Goal: Task Accomplishment & Management: Manage account settings

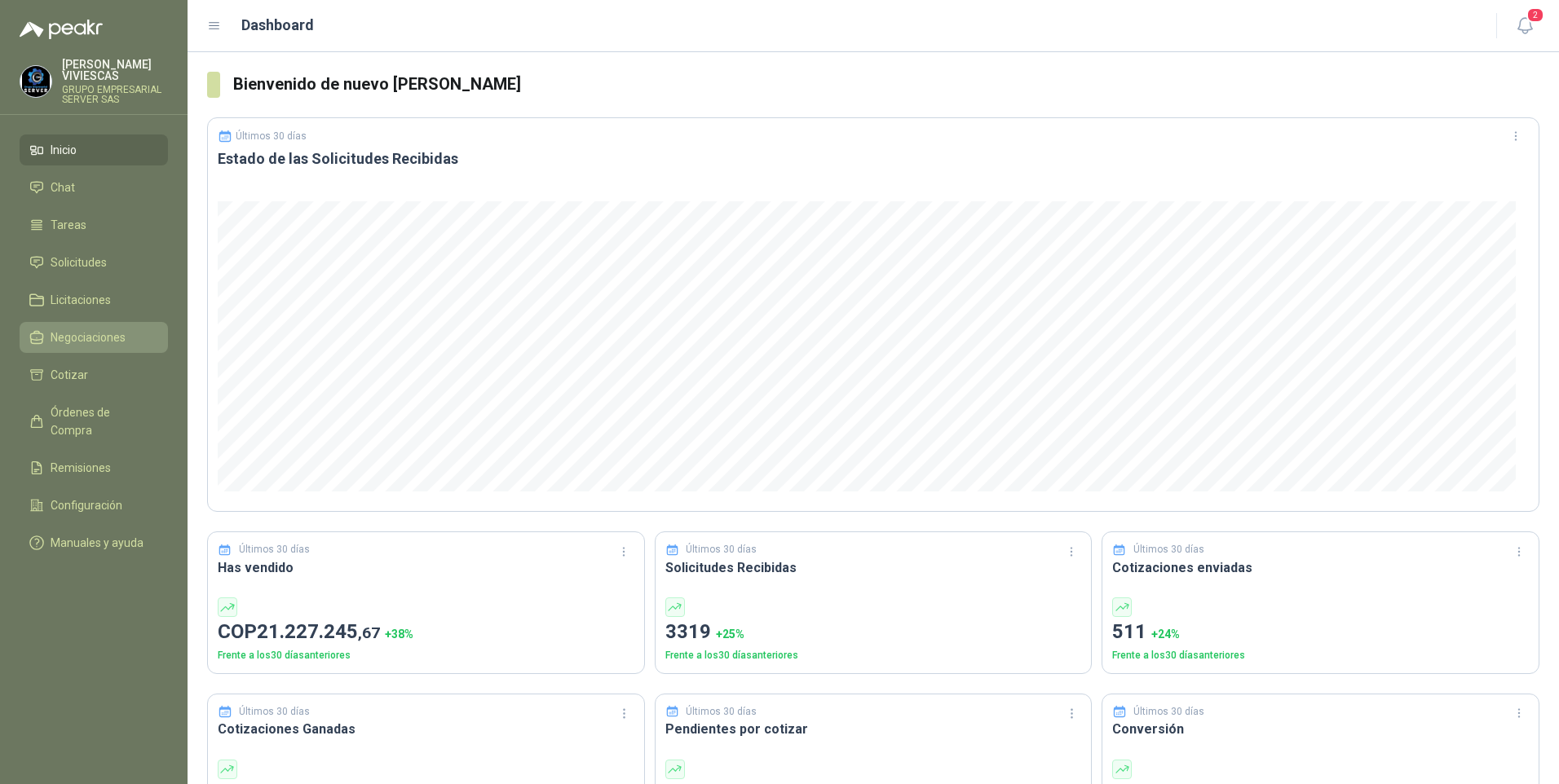
click at [71, 329] on span "Negociaciones" at bounding box center [88, 338] width 75 height 18
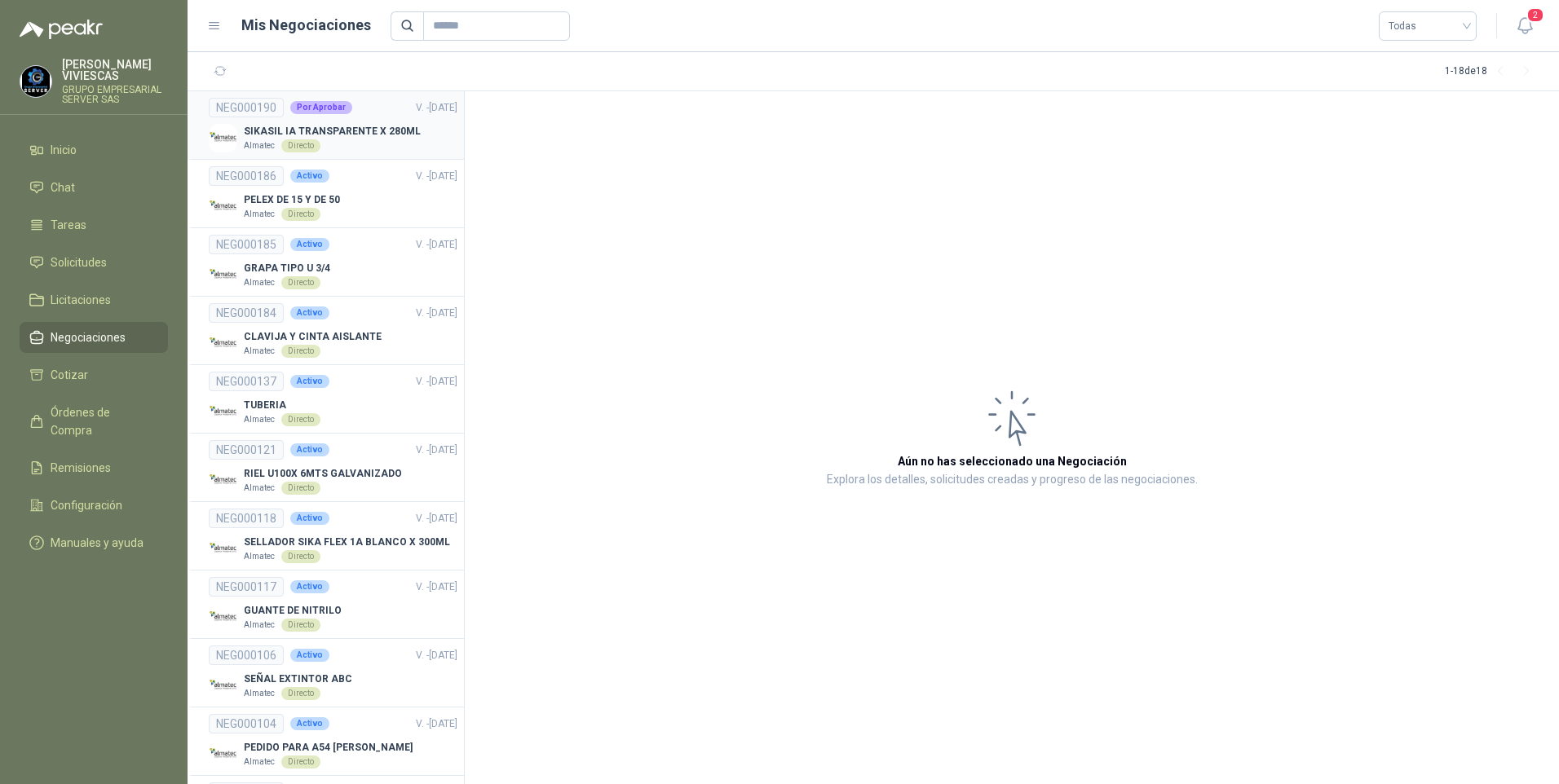
click at [345, 143] on div "Almatec Directo" at bounding box center [332, 146] width 177 height 13
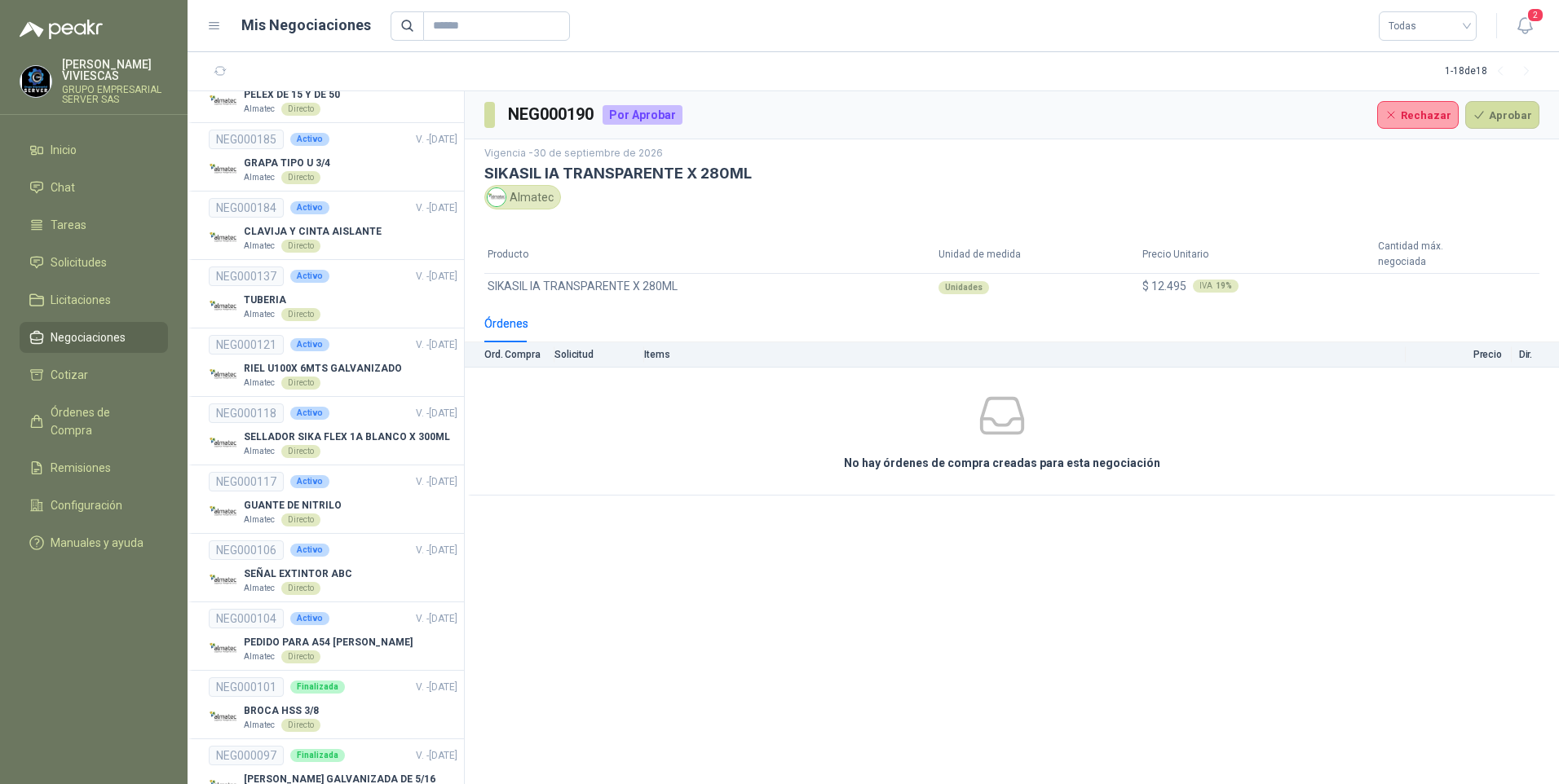
scroll to position [81, 0]
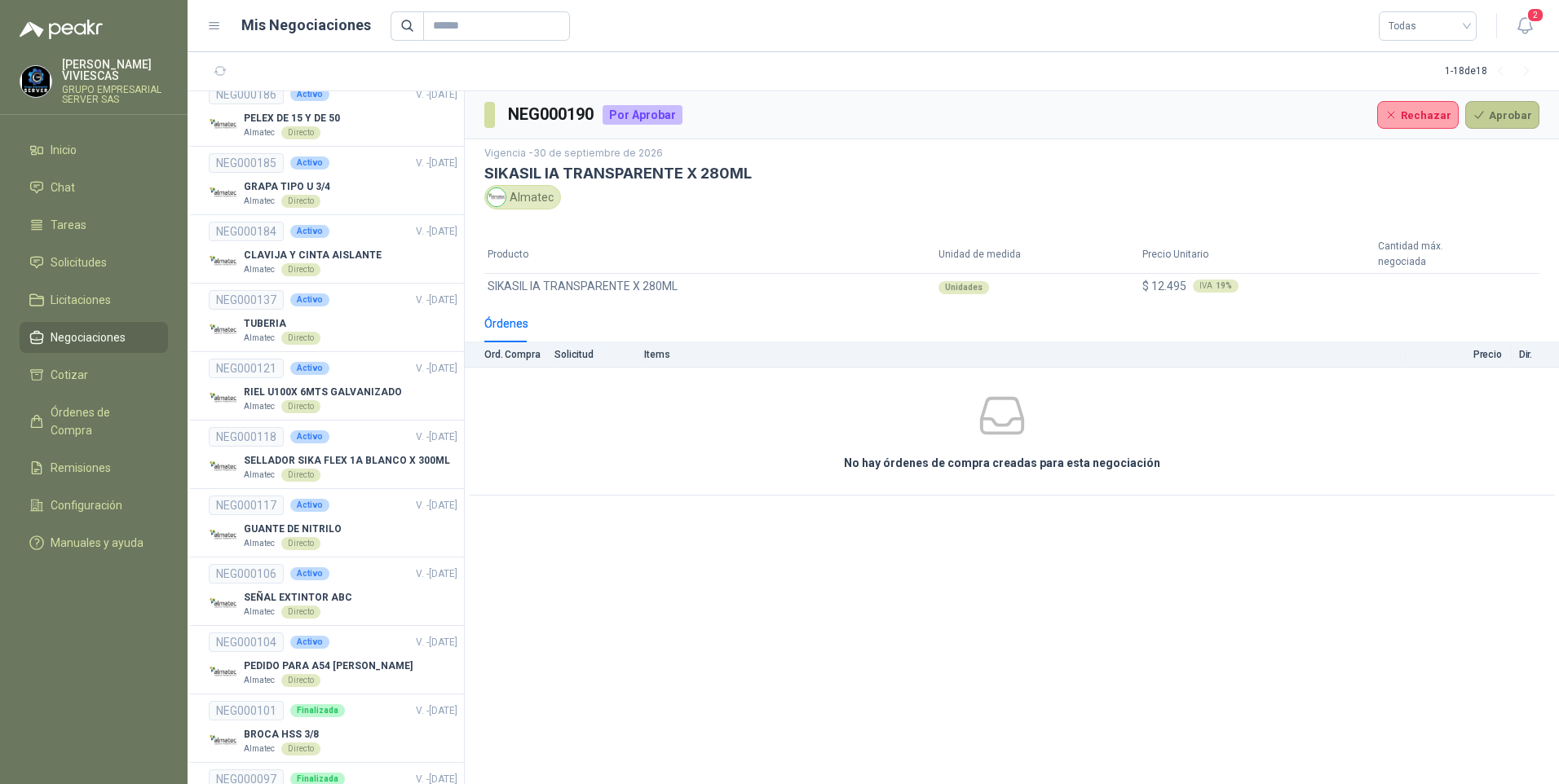
click at [1484, 121] on button "Aprobar" at bounding box center [1502, 114] width 74 height 28
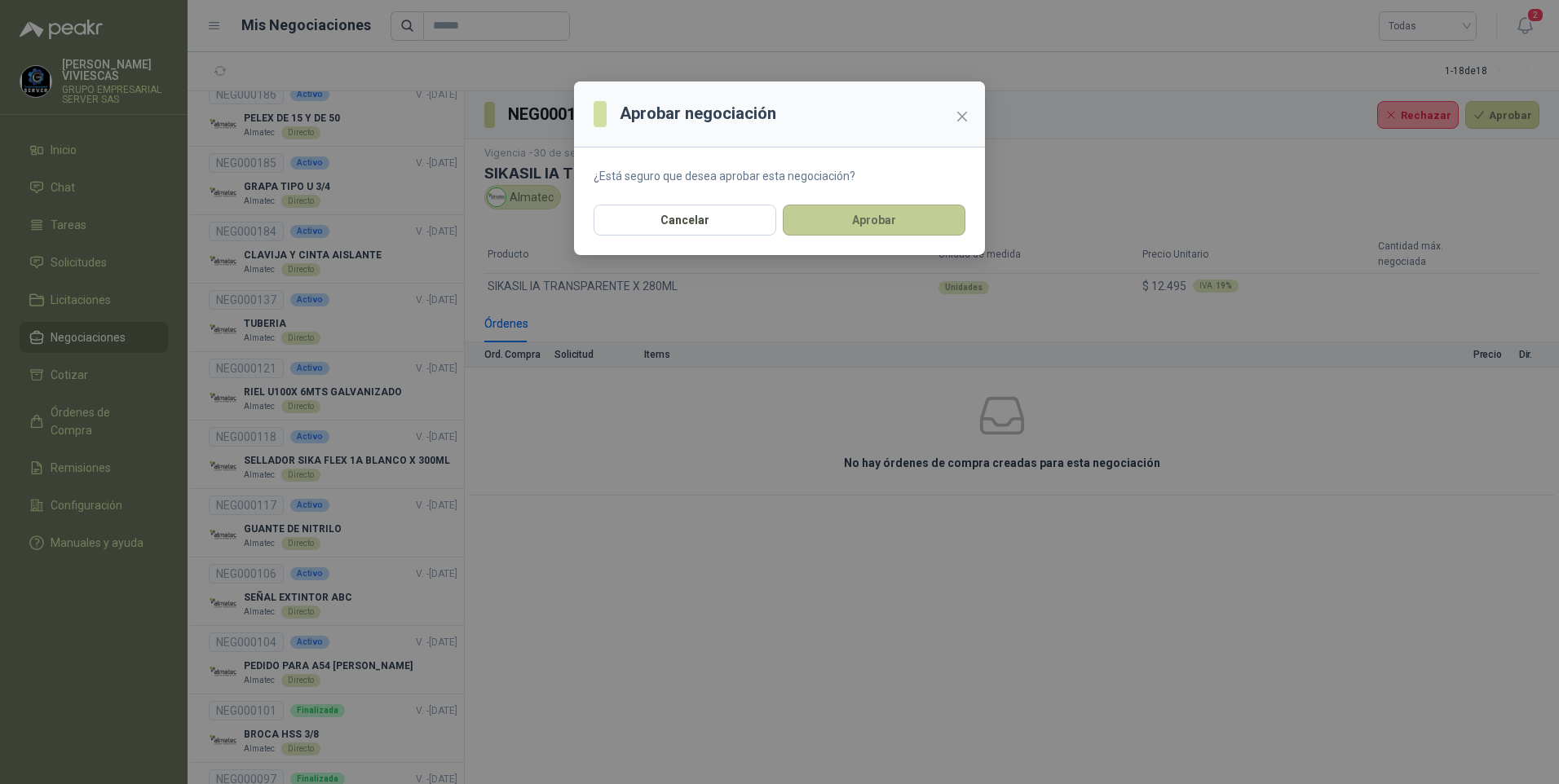
click at [891, 212] on button "Aprobar" at bounding box center [874, 220] width 182 height 31
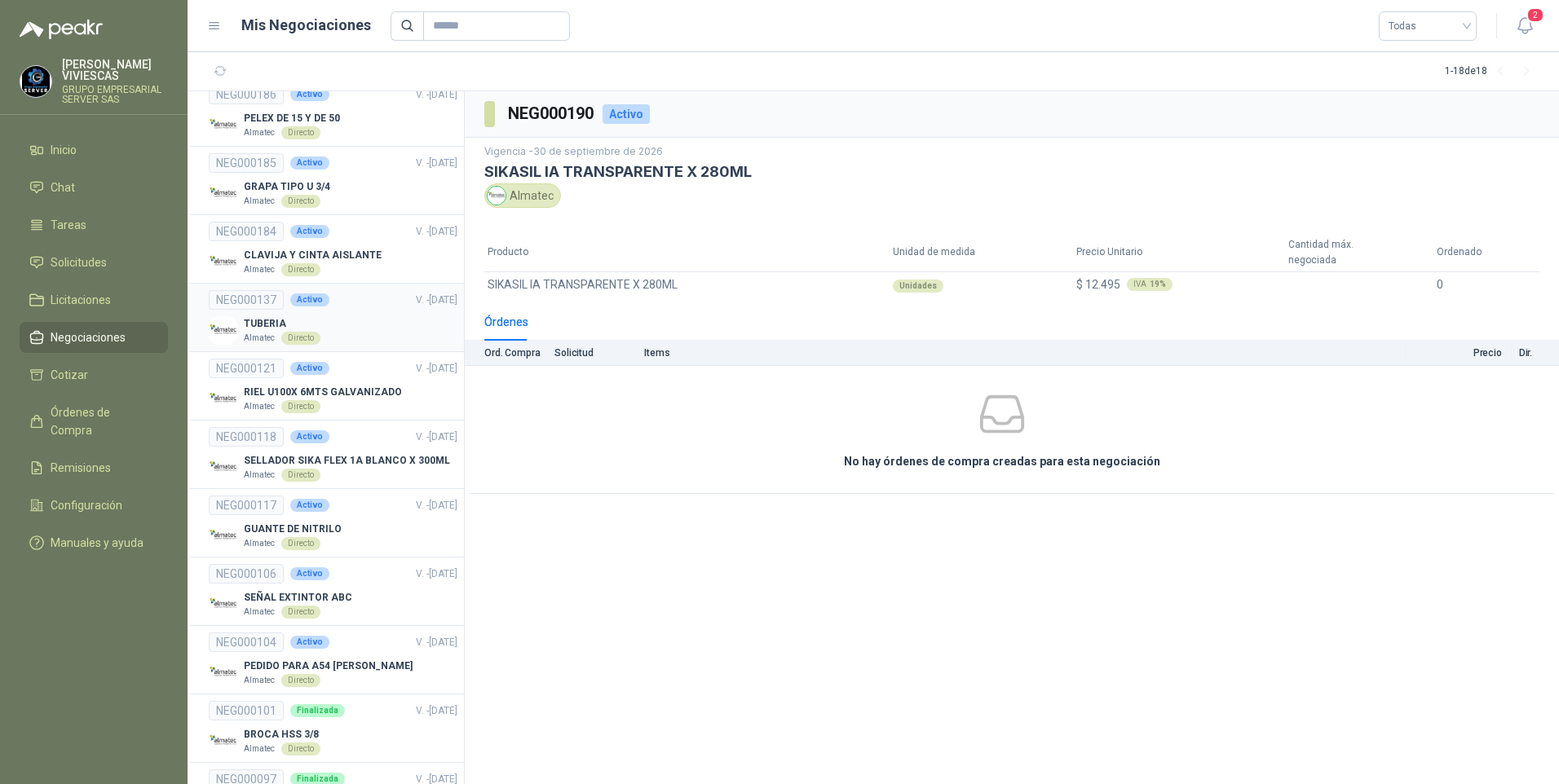
scroll to position [0, 0]
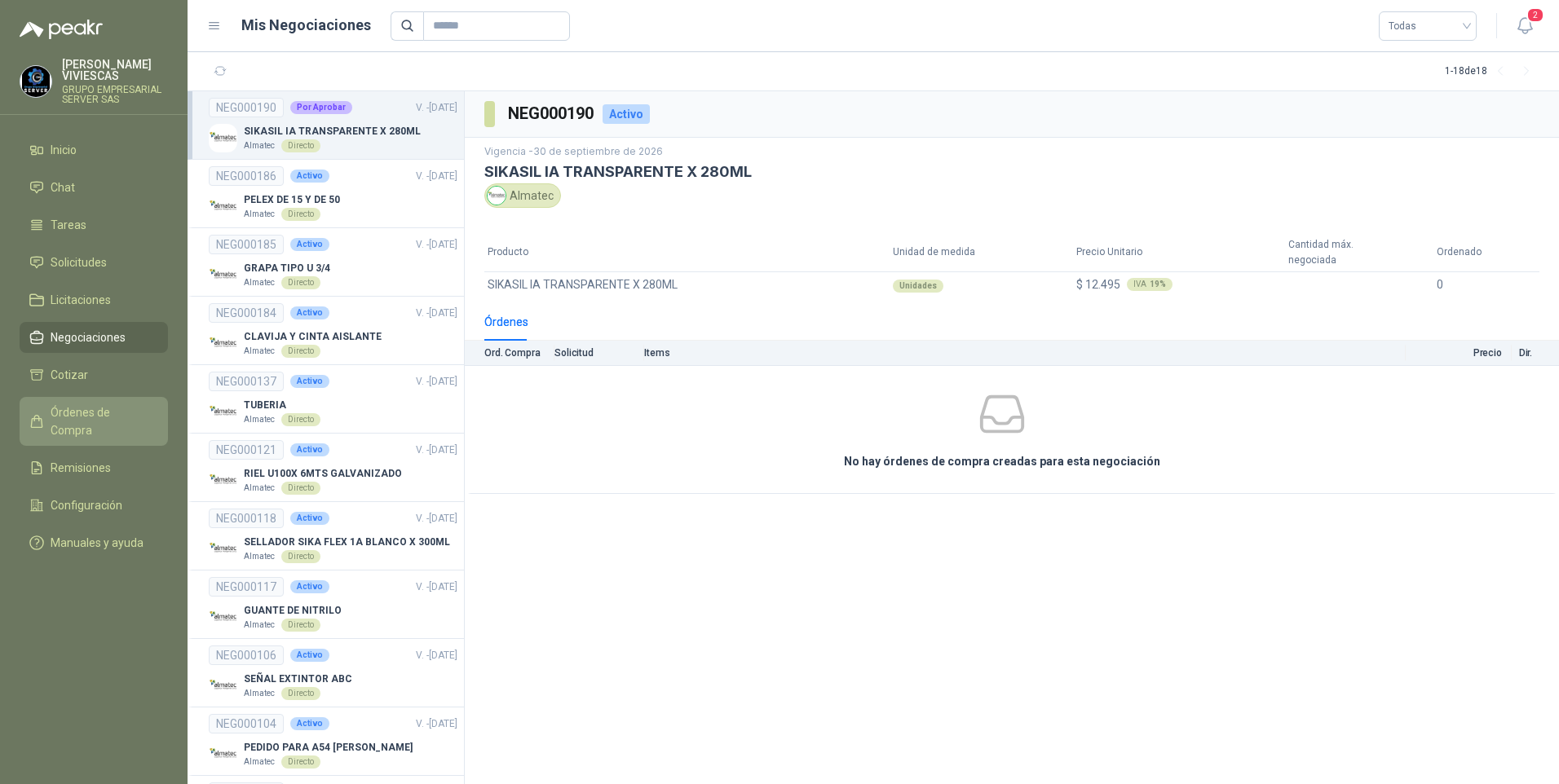
click at [63, 414] on span "Órdenes de Compra" at bounding box center [102, 421] width 102 height 36
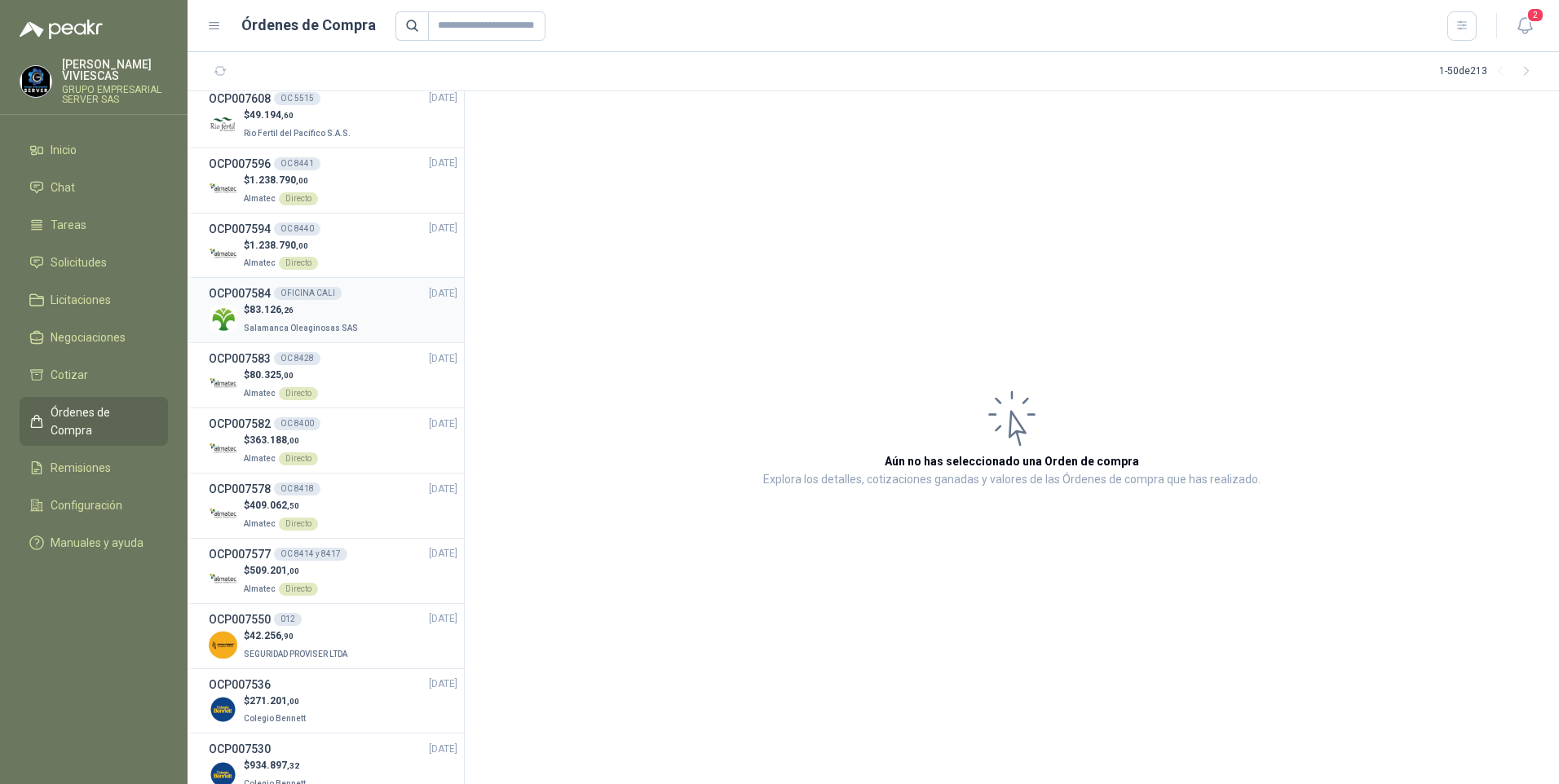
scroll to position [489, 0]
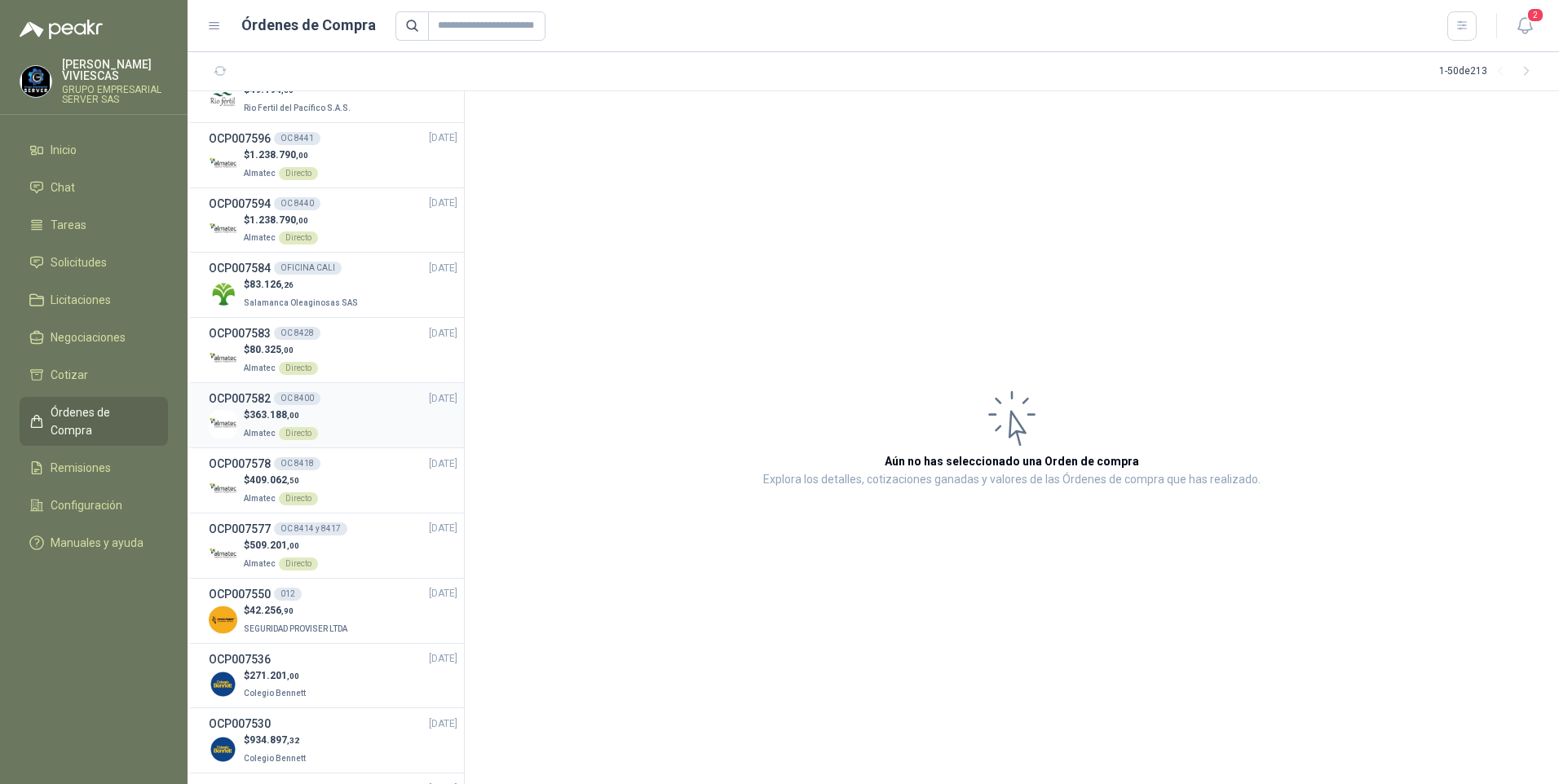
click at [266, 420] on span "363.188 ,00" at bounding box center [274, 414] width 50 height 12
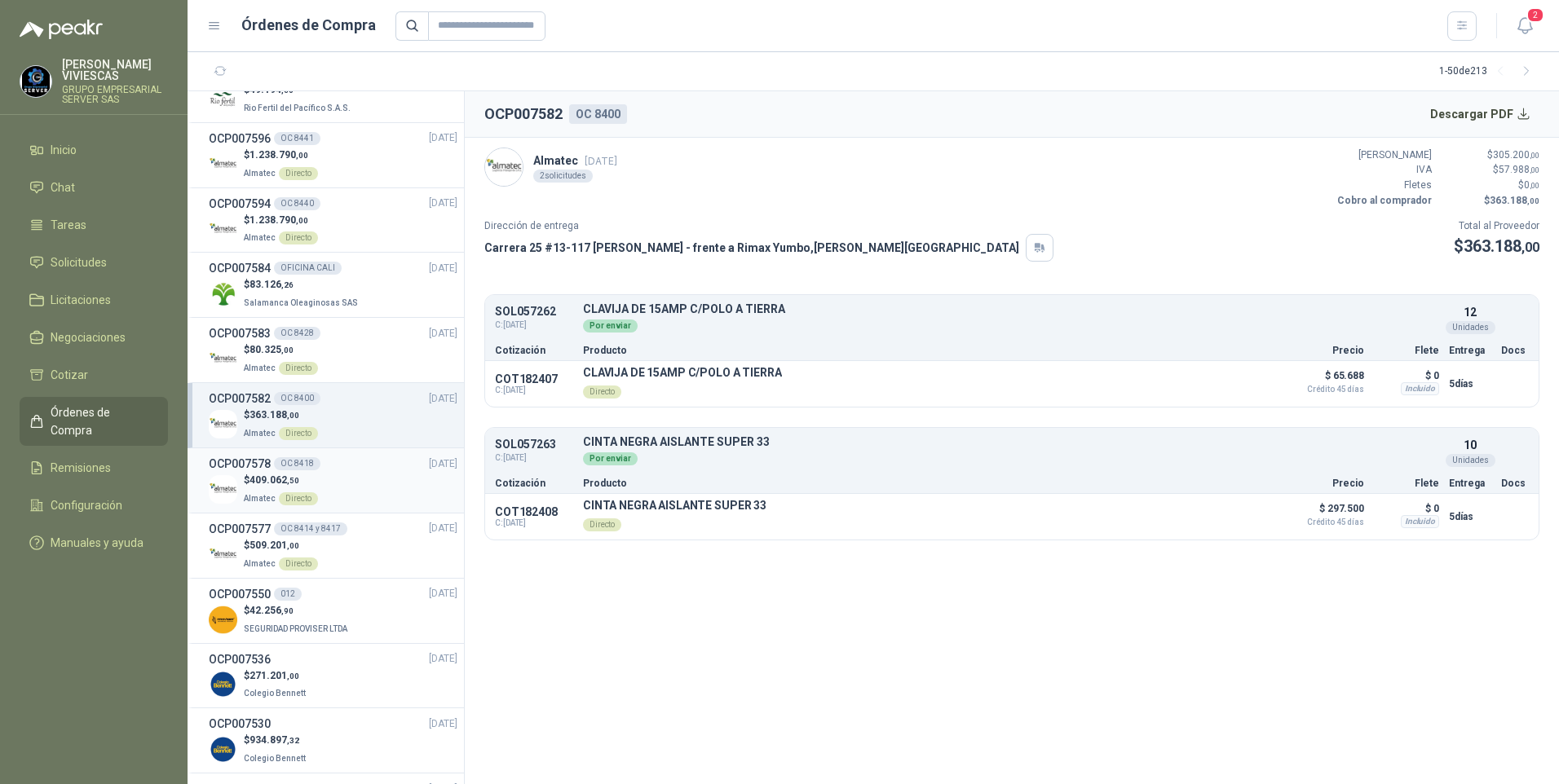
click at [259, 489] on p "Almatec Directo" at bounding box center [281, 497] width 74 height 18
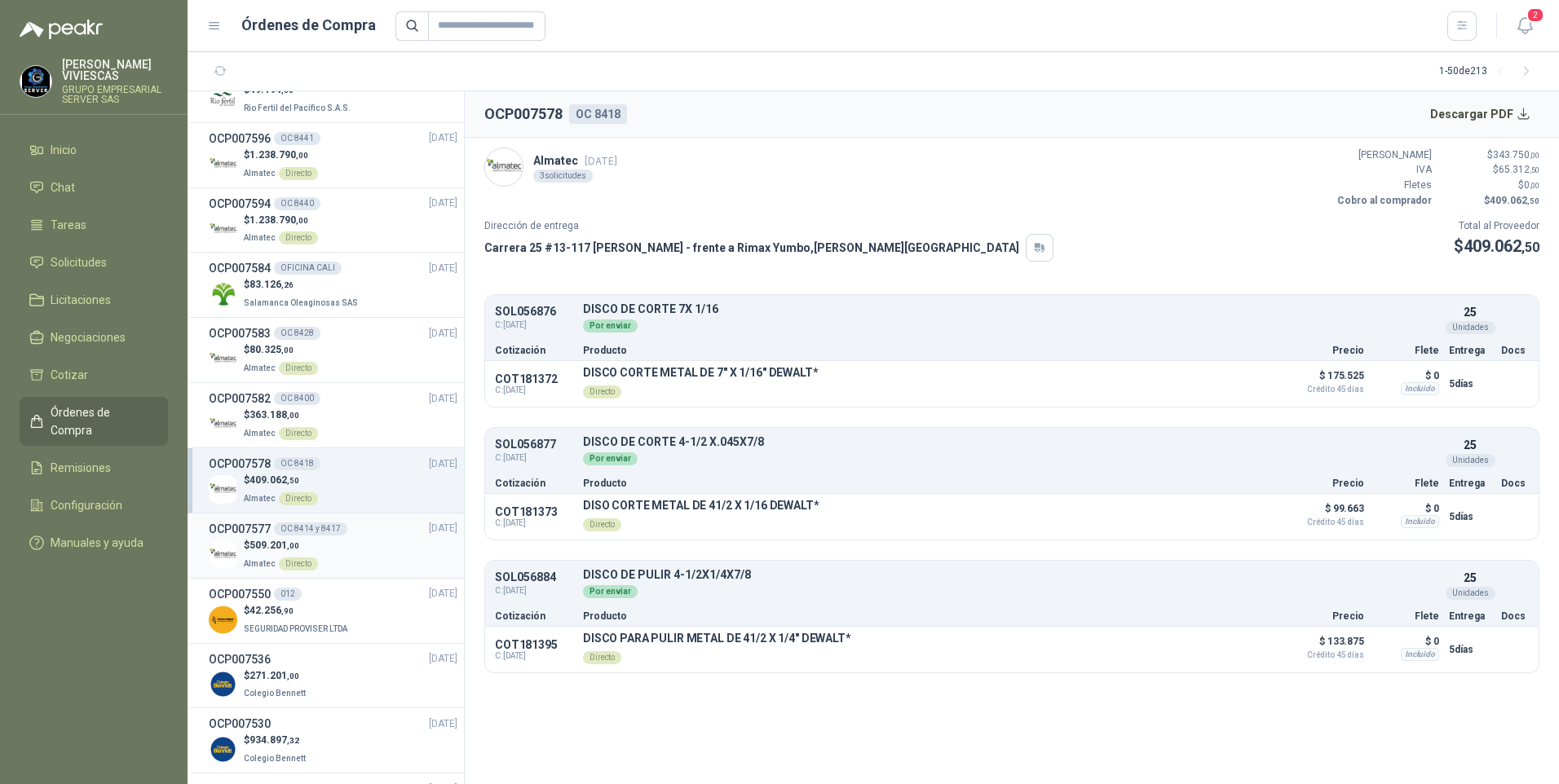
click at [264, 538] on p "$ 509.201 ,00" at bounding box center [281, 546] width 74 height 15
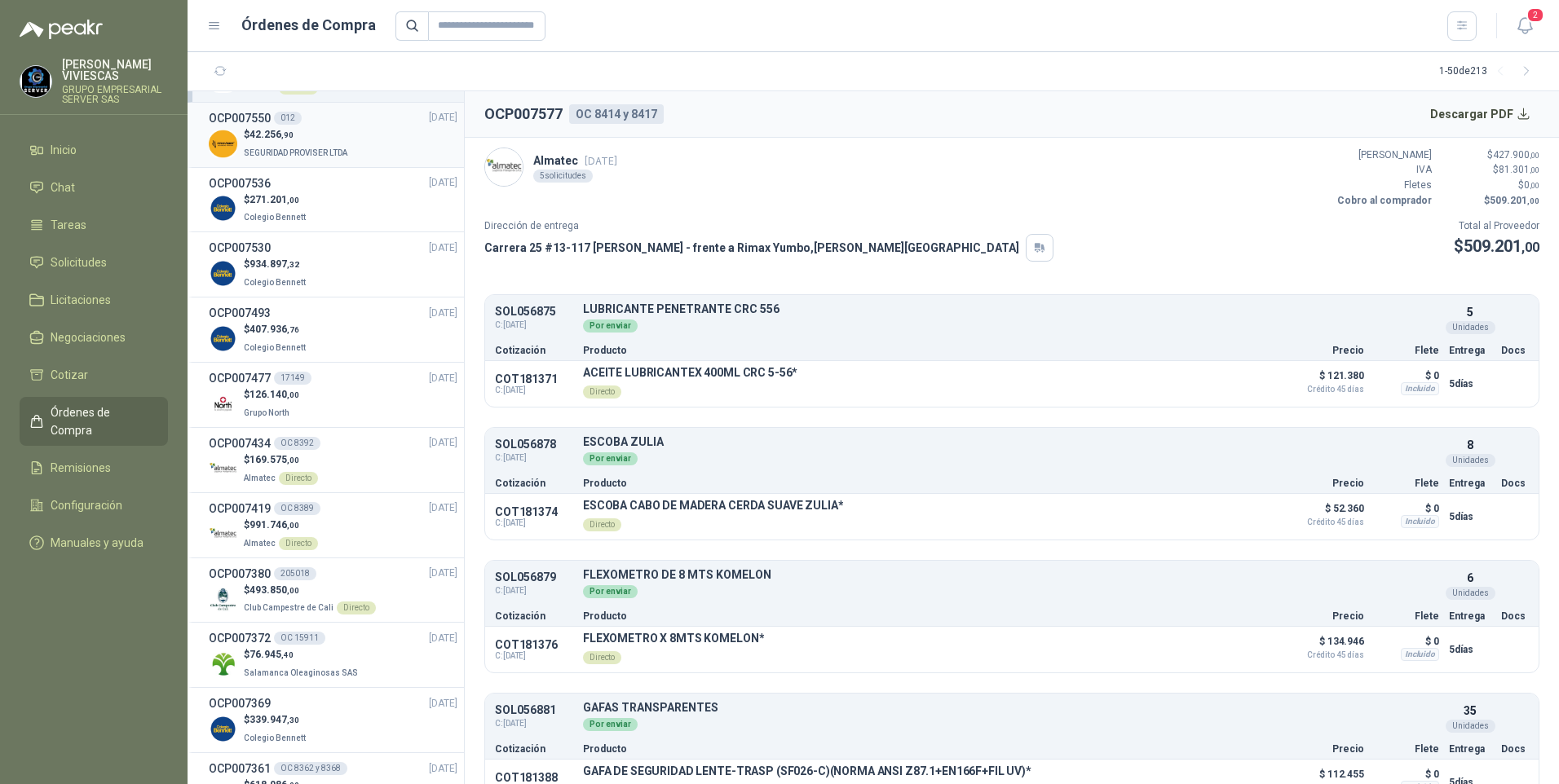
scroll to position [978, 0]
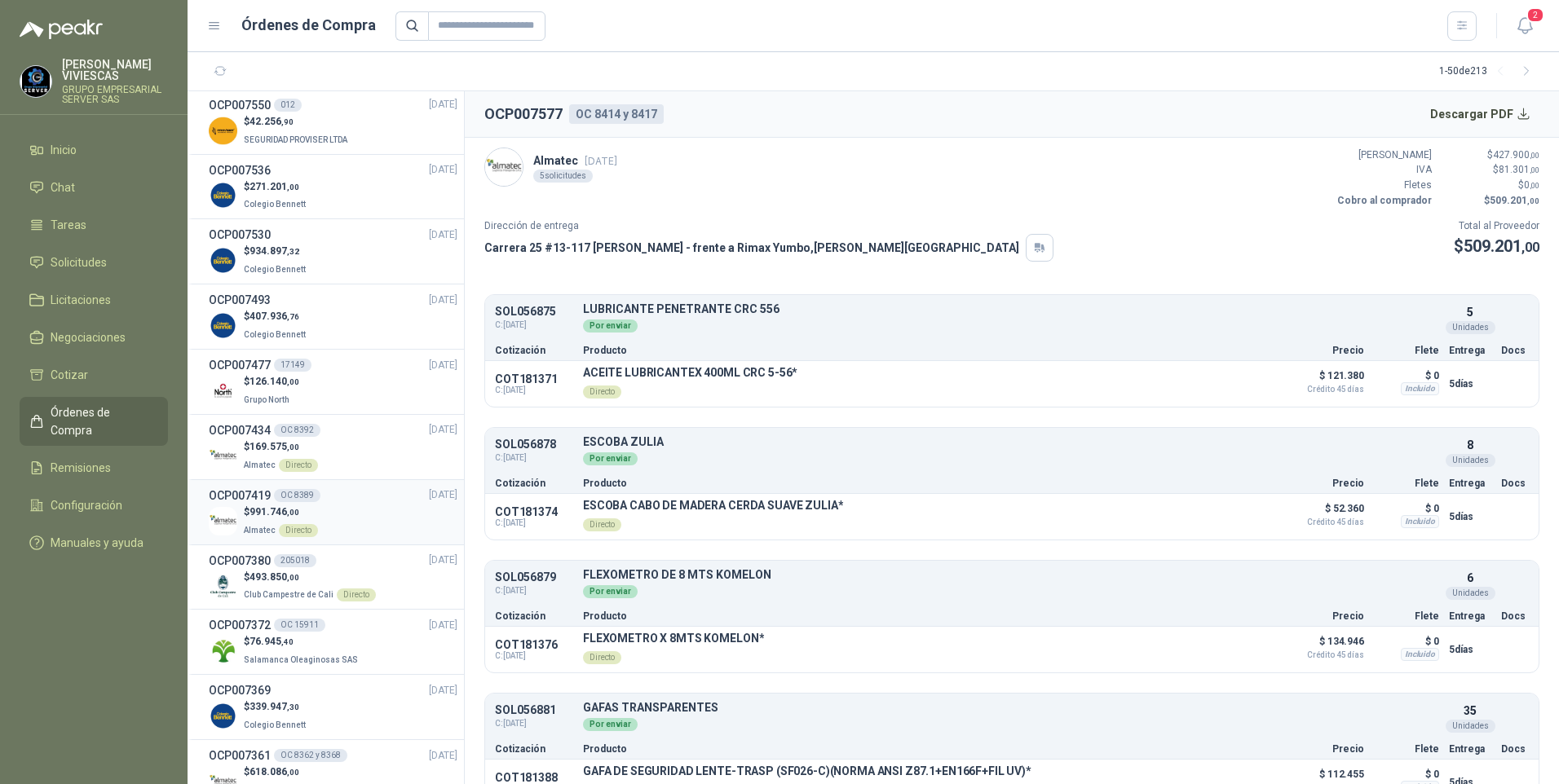
click at [266, 514] on span "991.746 ,00" at bounding box center [274, 512] width 50 height 12
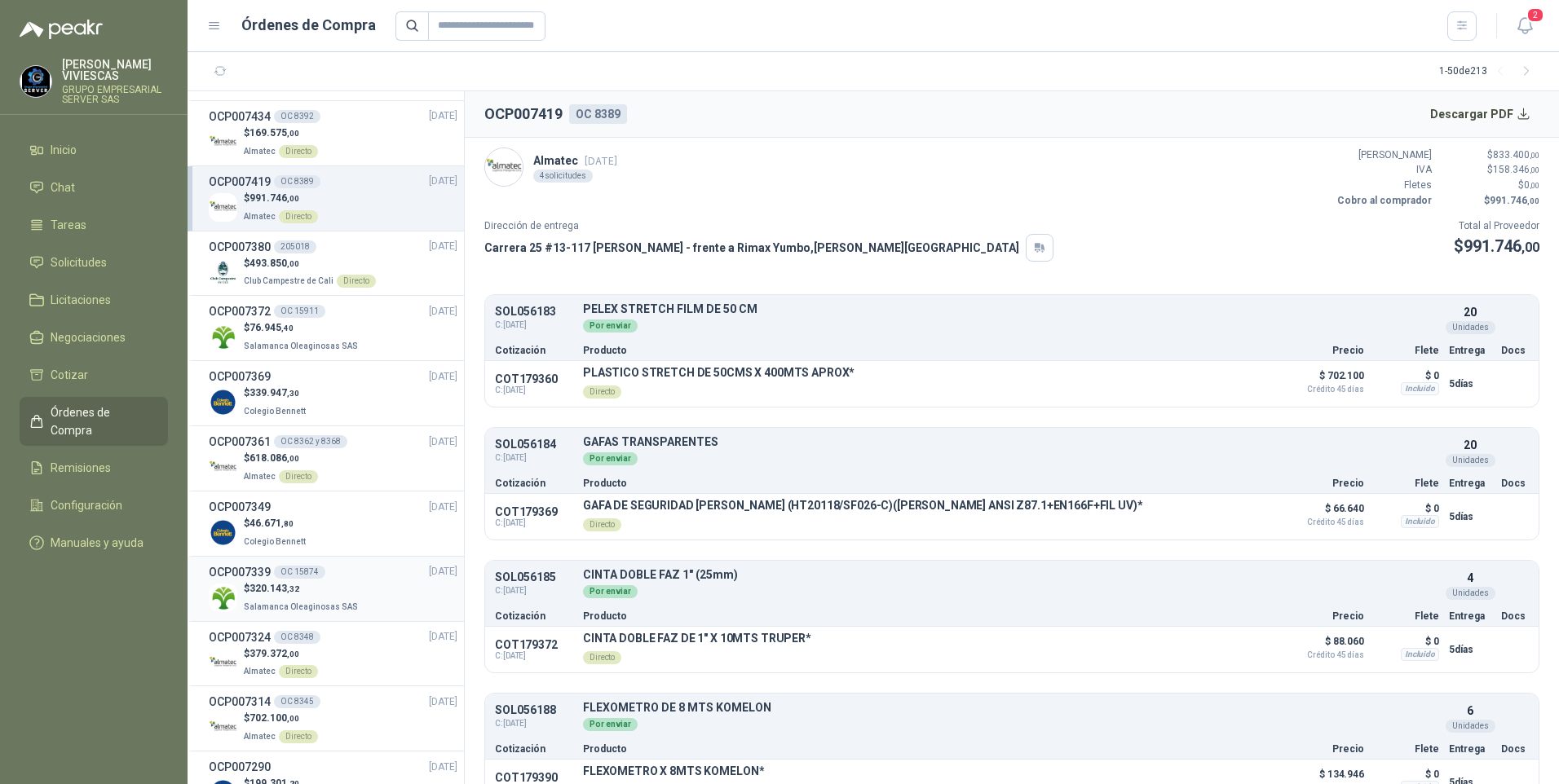
scroll to position [1305, 0]
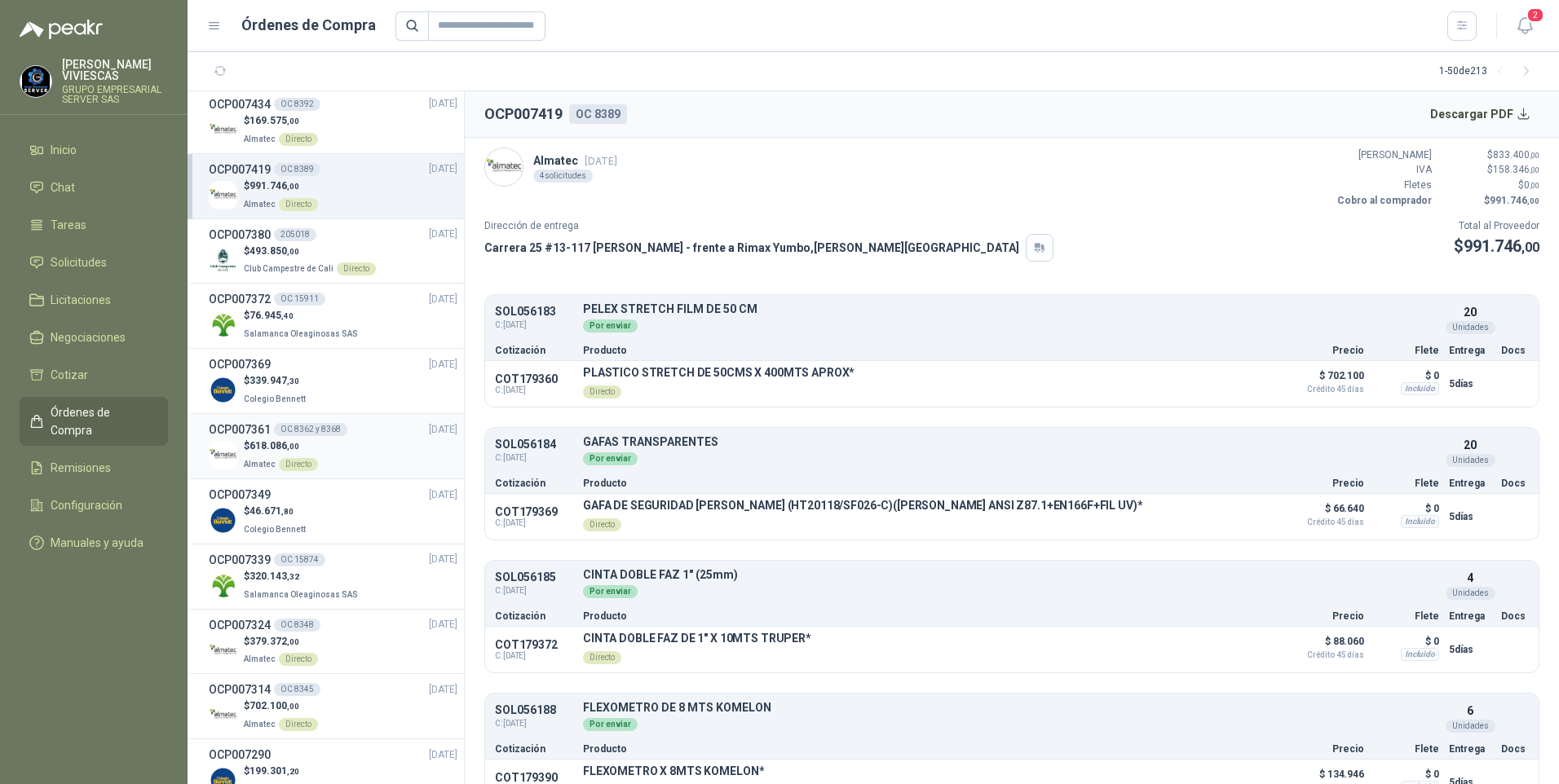
click at [273, 462] on span "Almatec" at bounding box center [260, 464] width 32 height 9
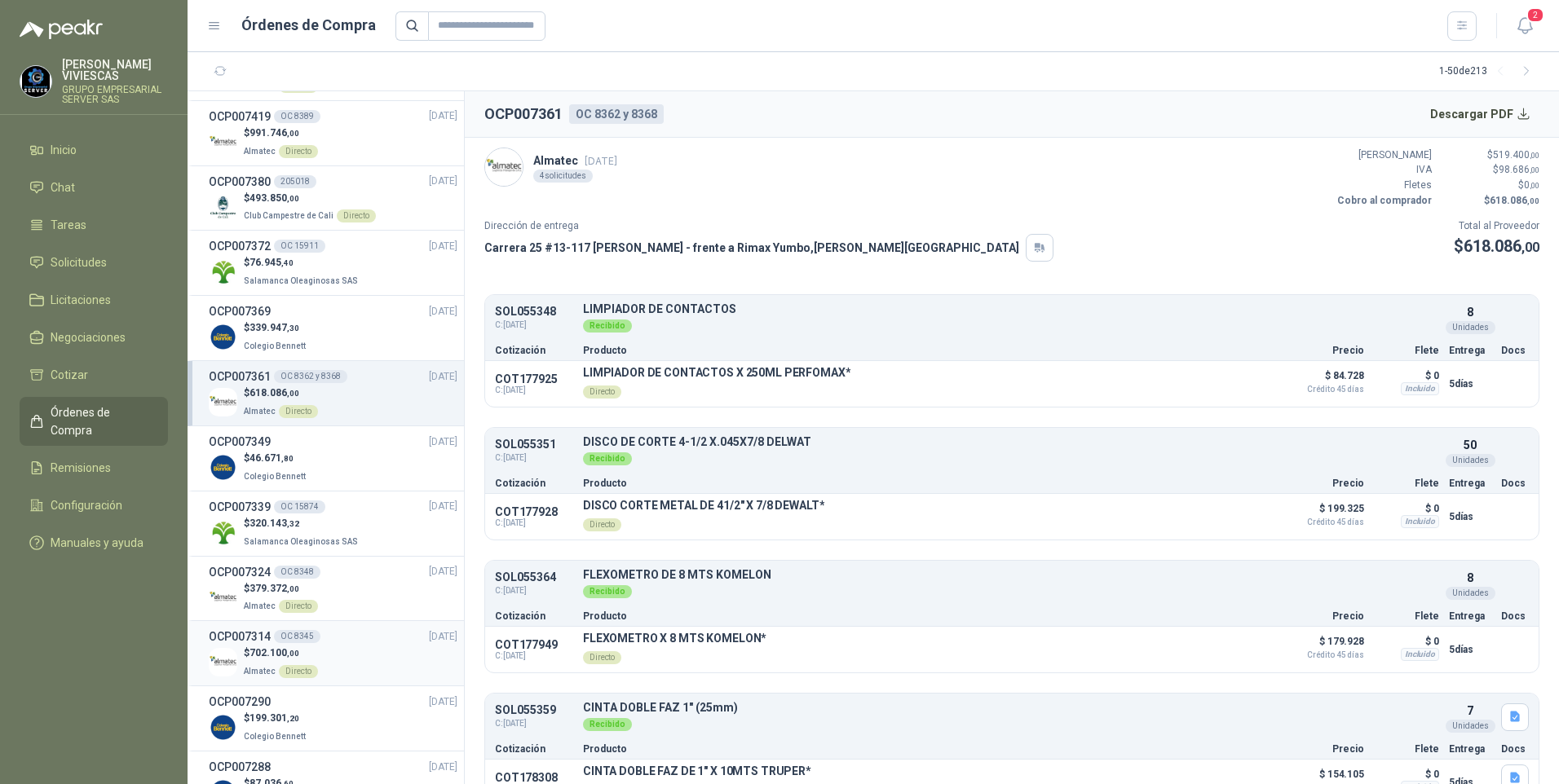
scroll to position [1386, 0]
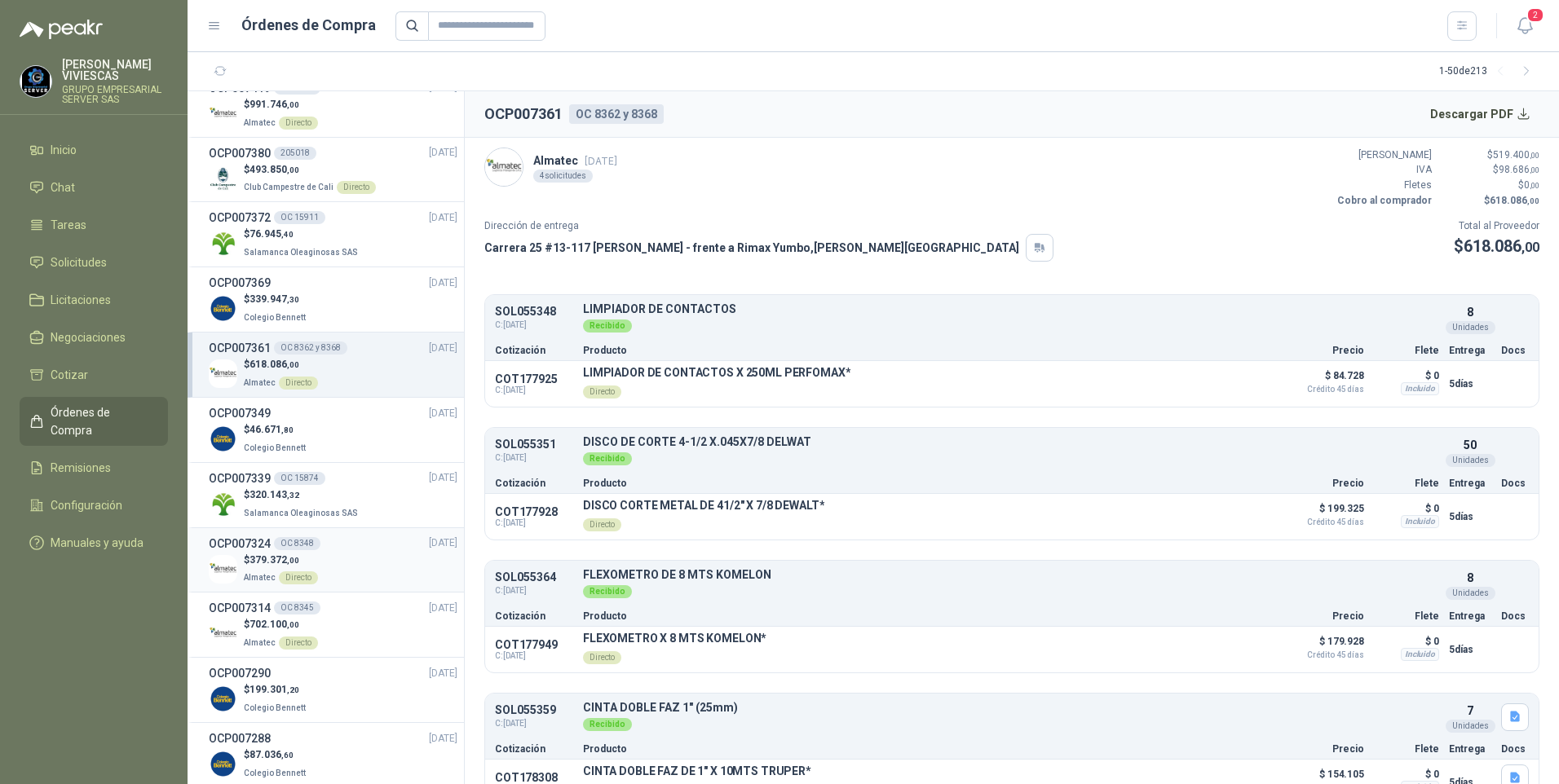
click at [267, 558] on span "379.372 ,00" at bounding box center [274, 560] width 50 height 12
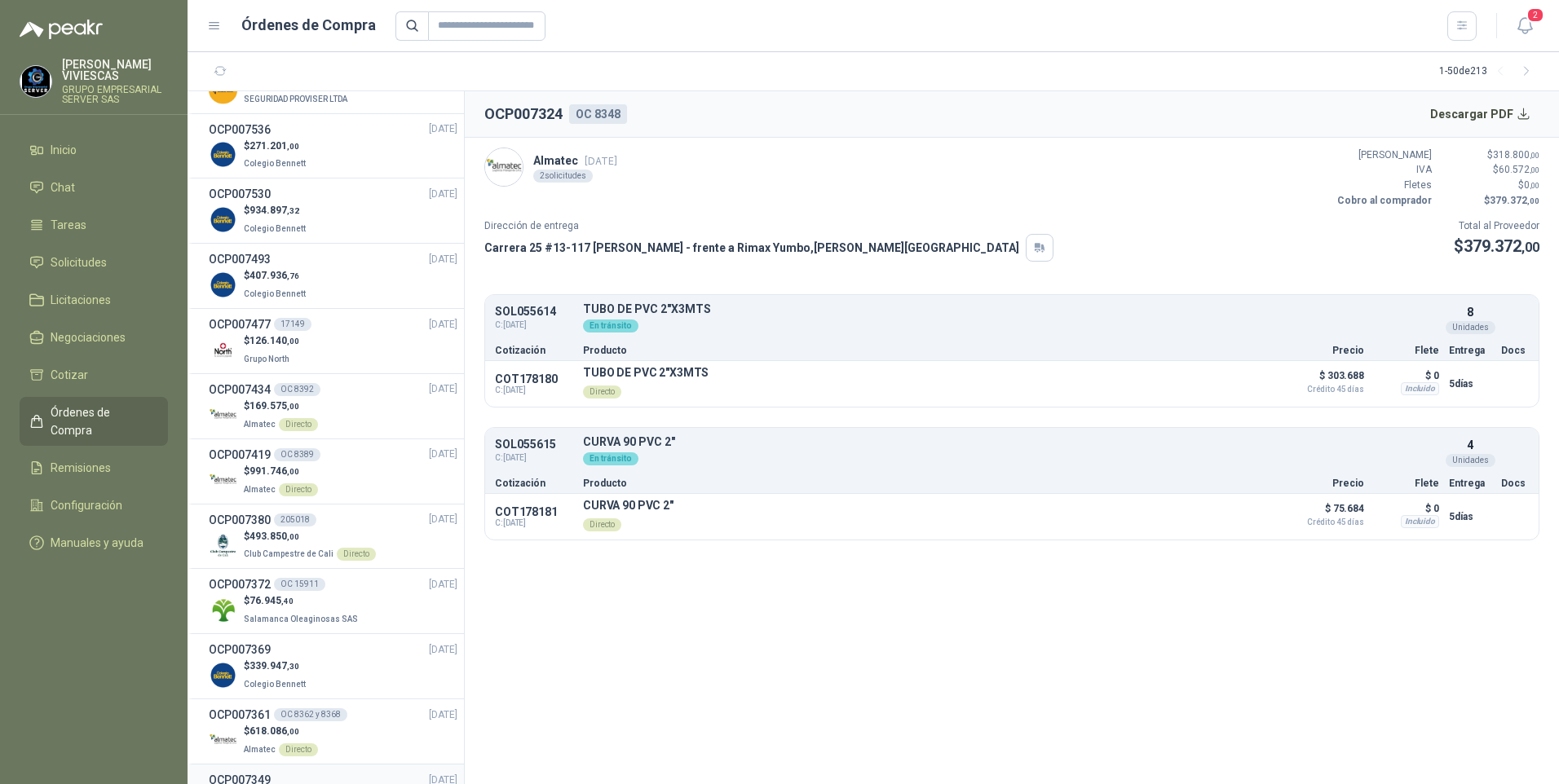
scroll to position [897, 0]
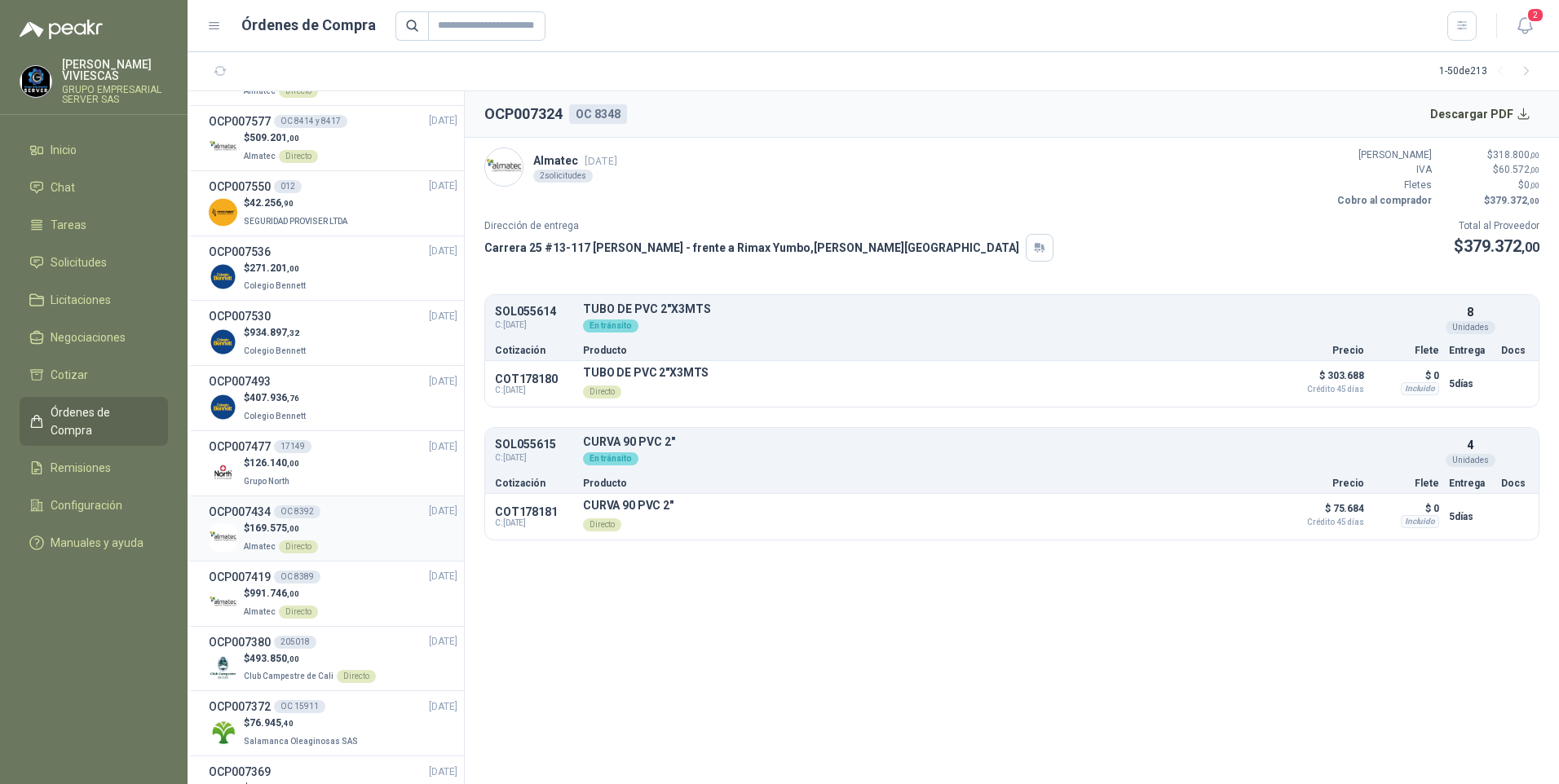
click at [264, 526] on span "169.575 ,00" at bounding box center [274, 528] width 50 height 12
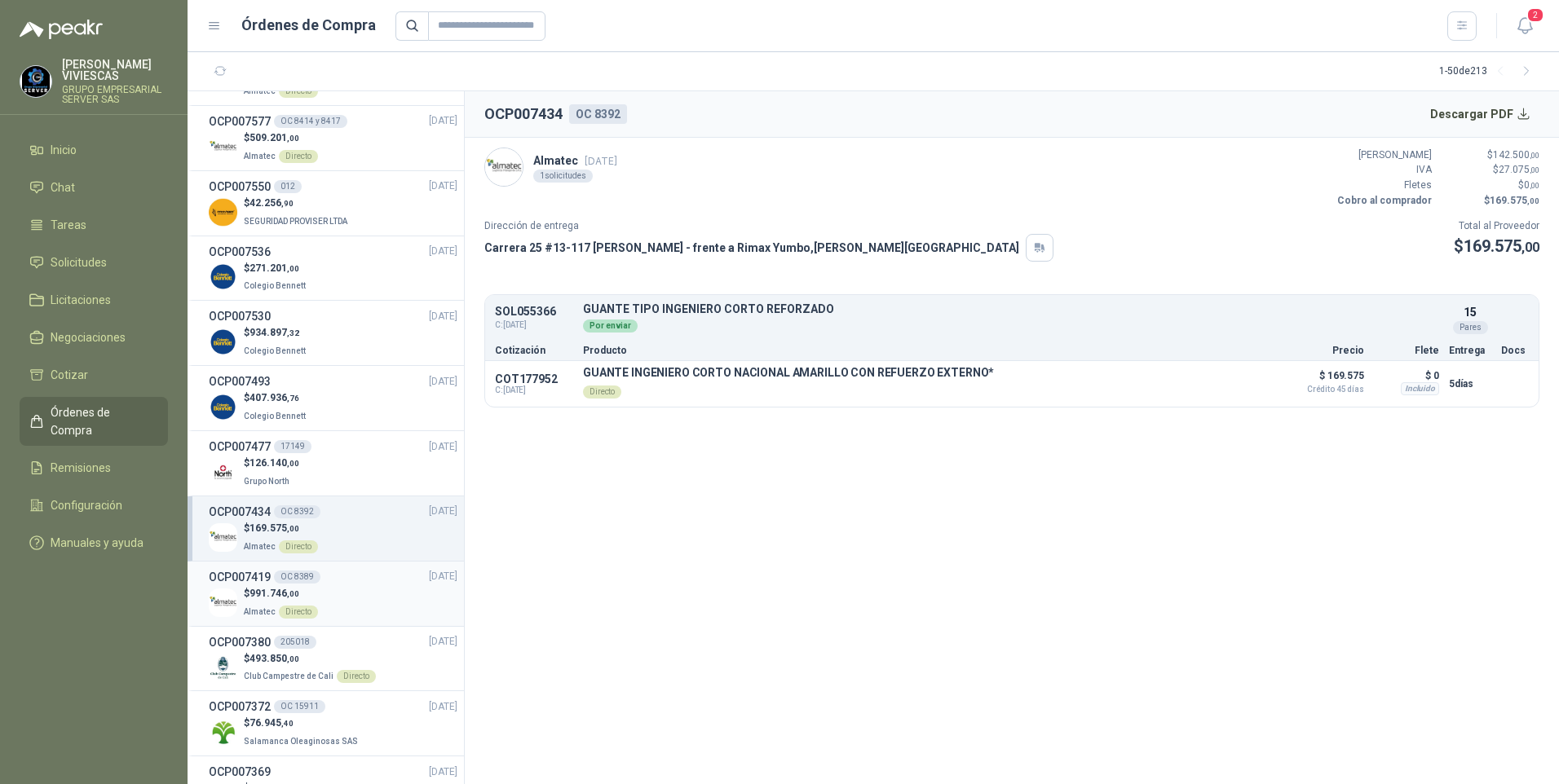
click at [257, 589] on span "991.746 ,00" at bounding box center [274, 593] width 50 height 12
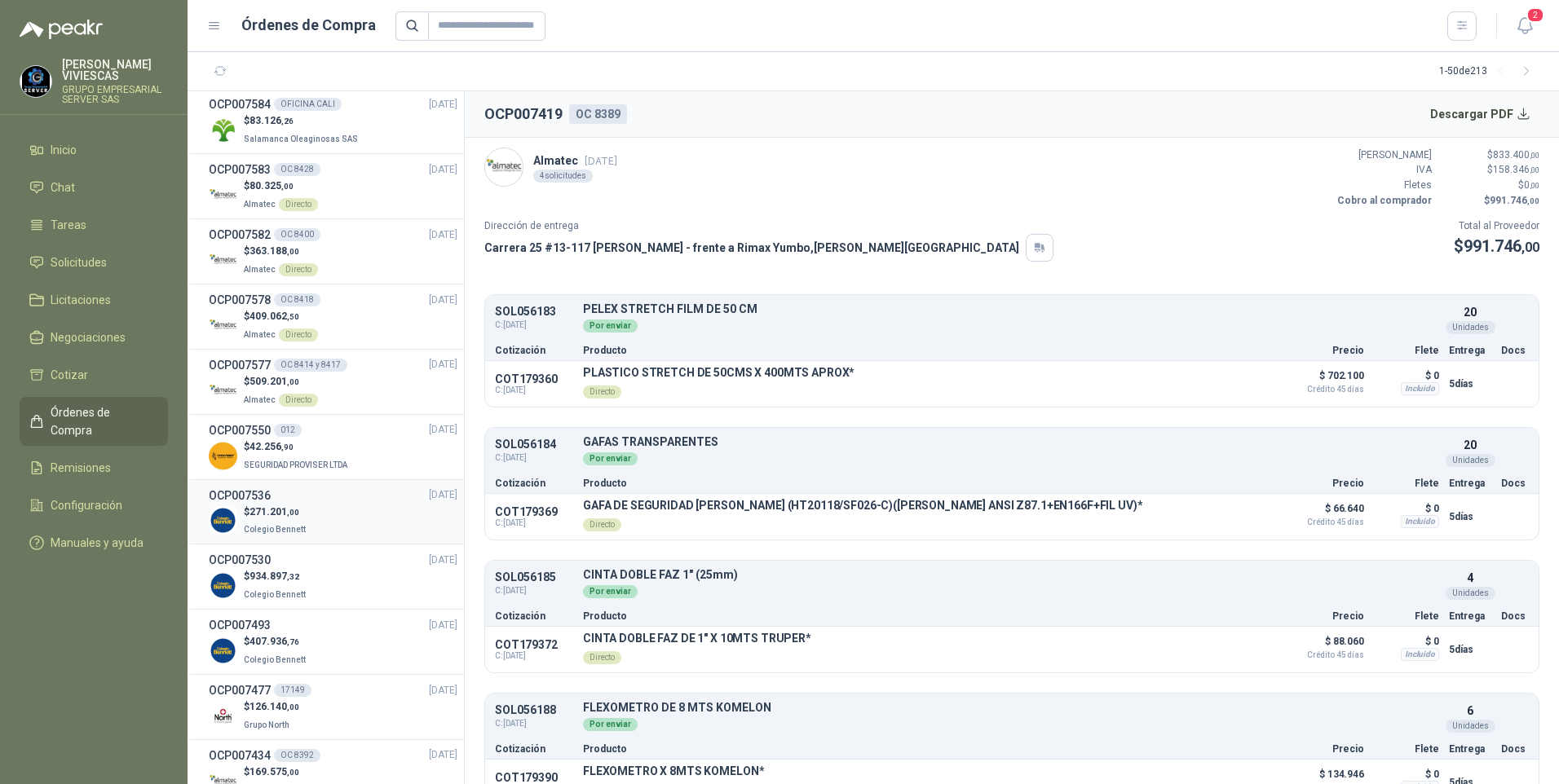
scroll to position [652, 0]
click at [266, 390] on p "Almatec Directo" at bounding box center [281, 399] width 74 height 18
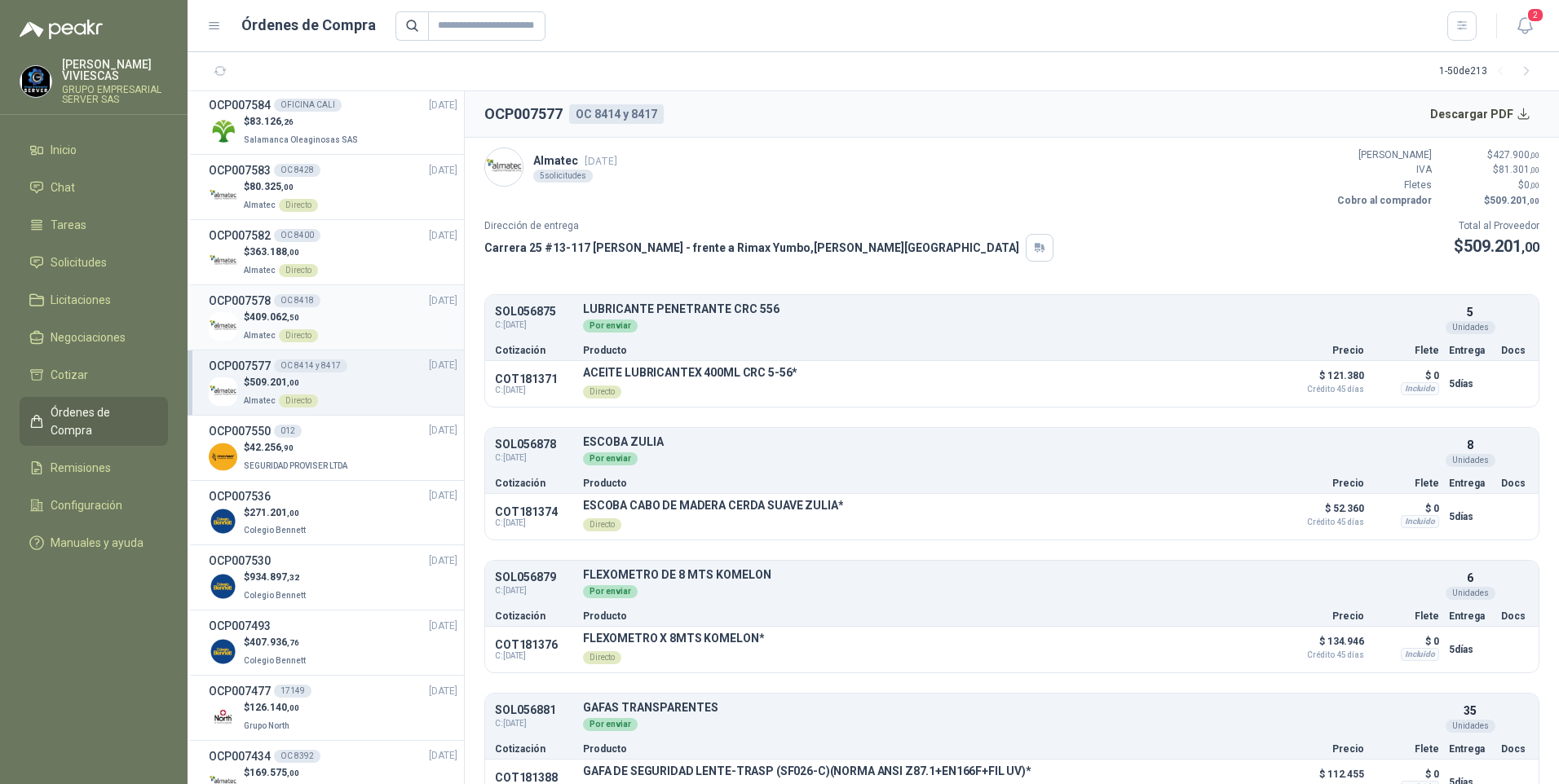
click at [271, 313] on span "409.062 ,50" at bounding box center [274, 317] width 50 height 12
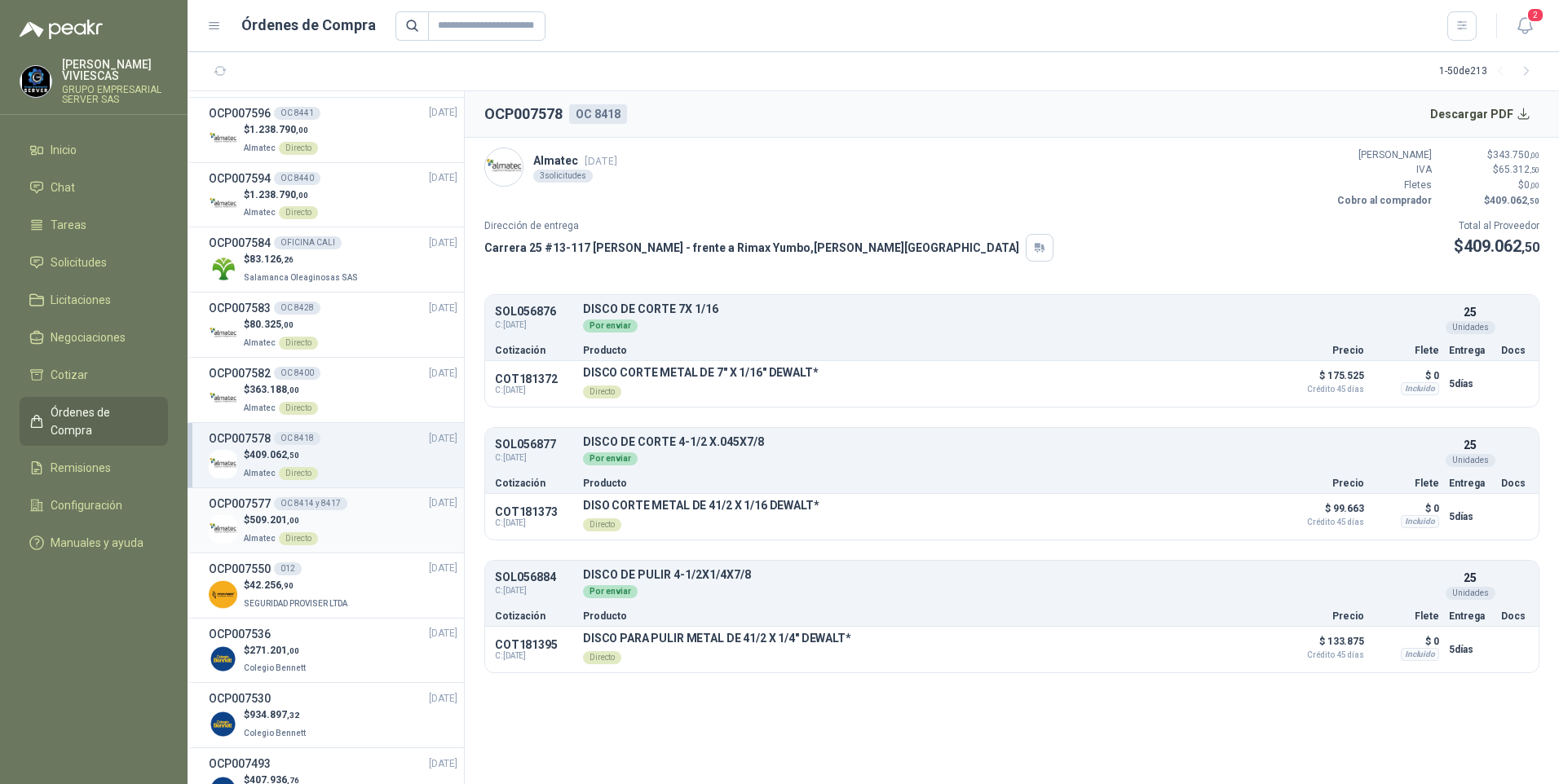
scroll to position [489, 0]
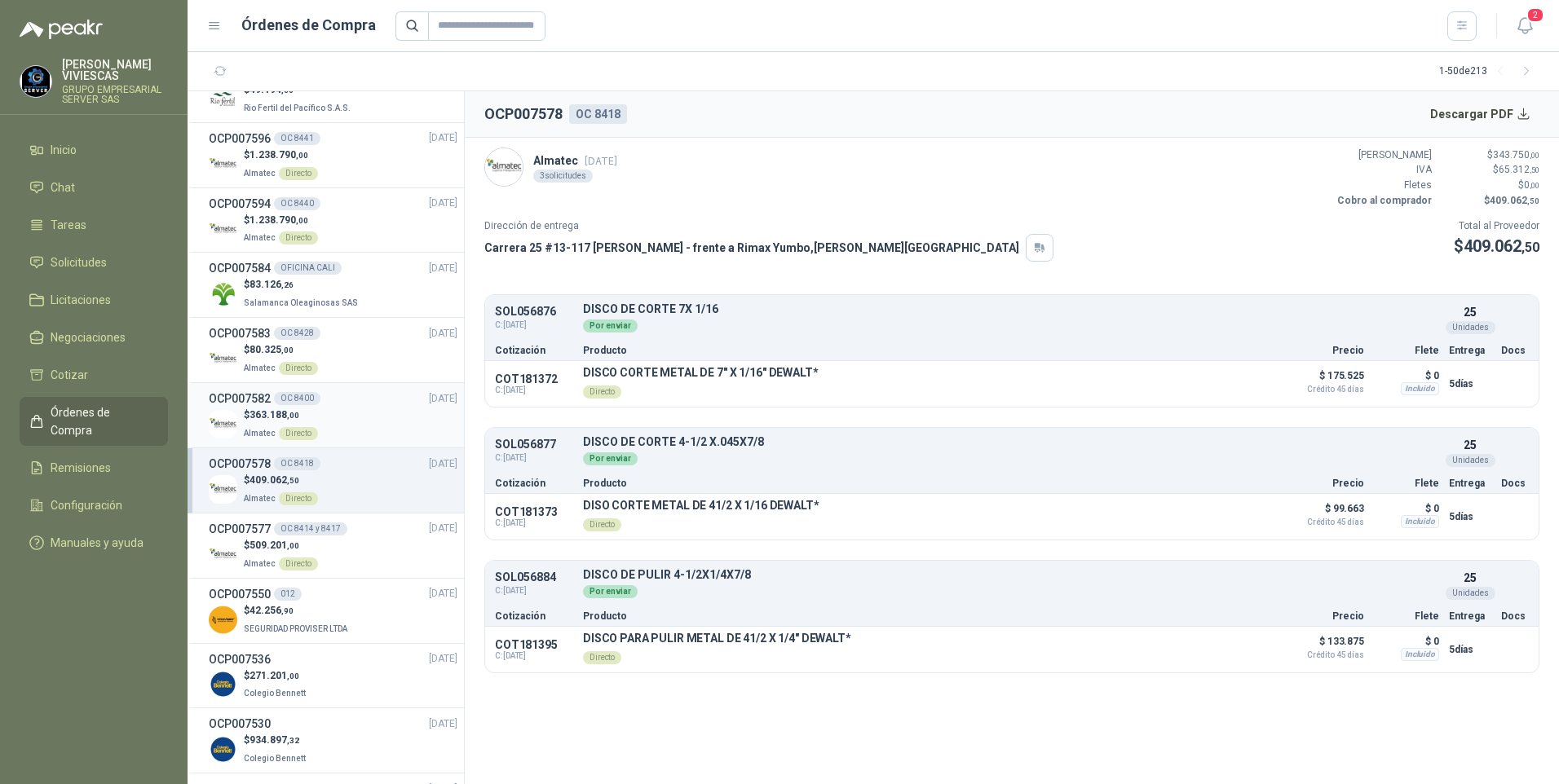
click at [278, 413] on span "363.188 ,00" at bounding box center [274, 414] width 50 height 12
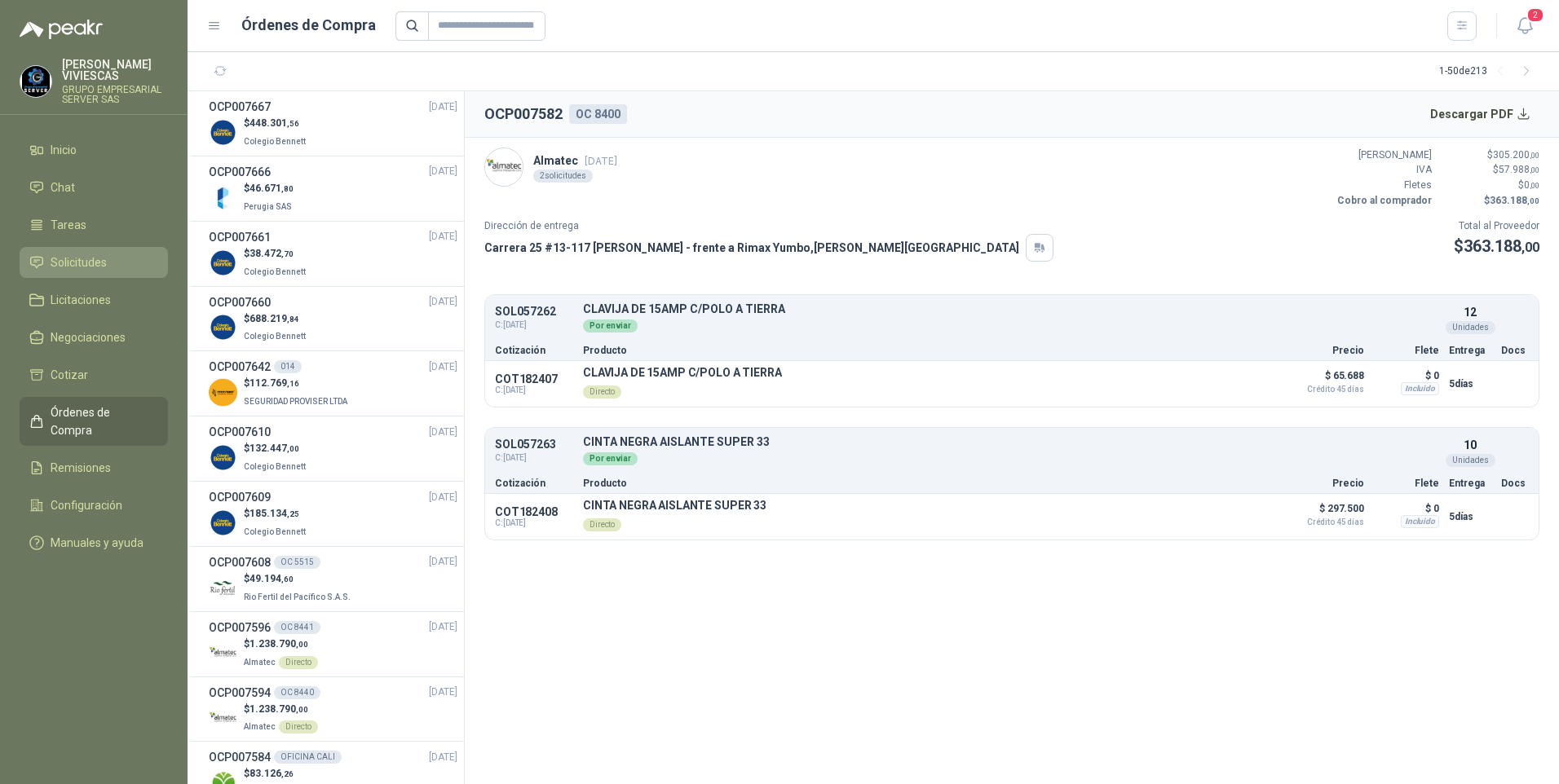
click at [74, 274] on link "Solicitudes" at bounding box center [94, 263] width 148 height 31
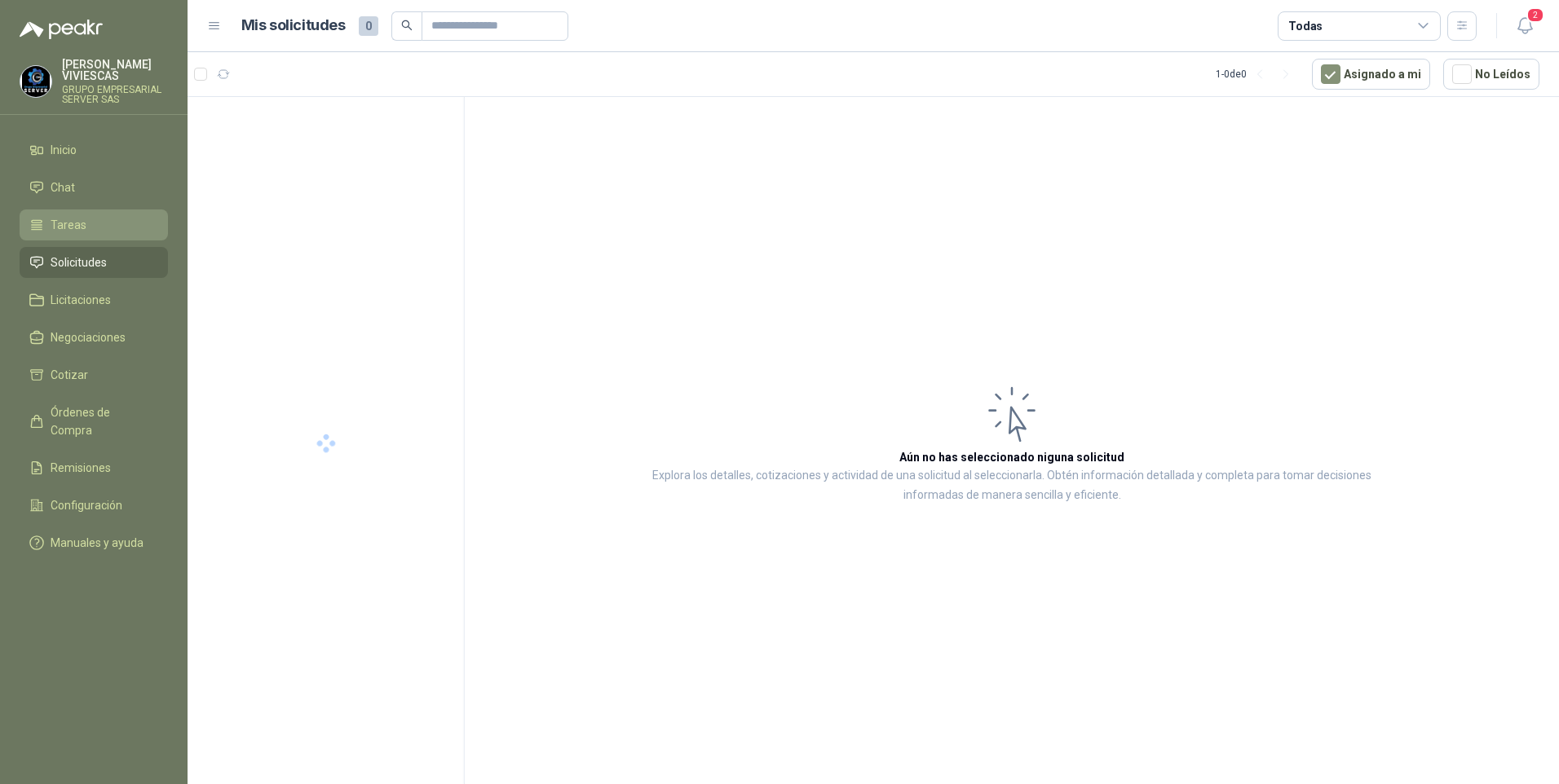
click at [60, 222] on span "Tareas" at bounding box center [69, 225] width 36 height 18
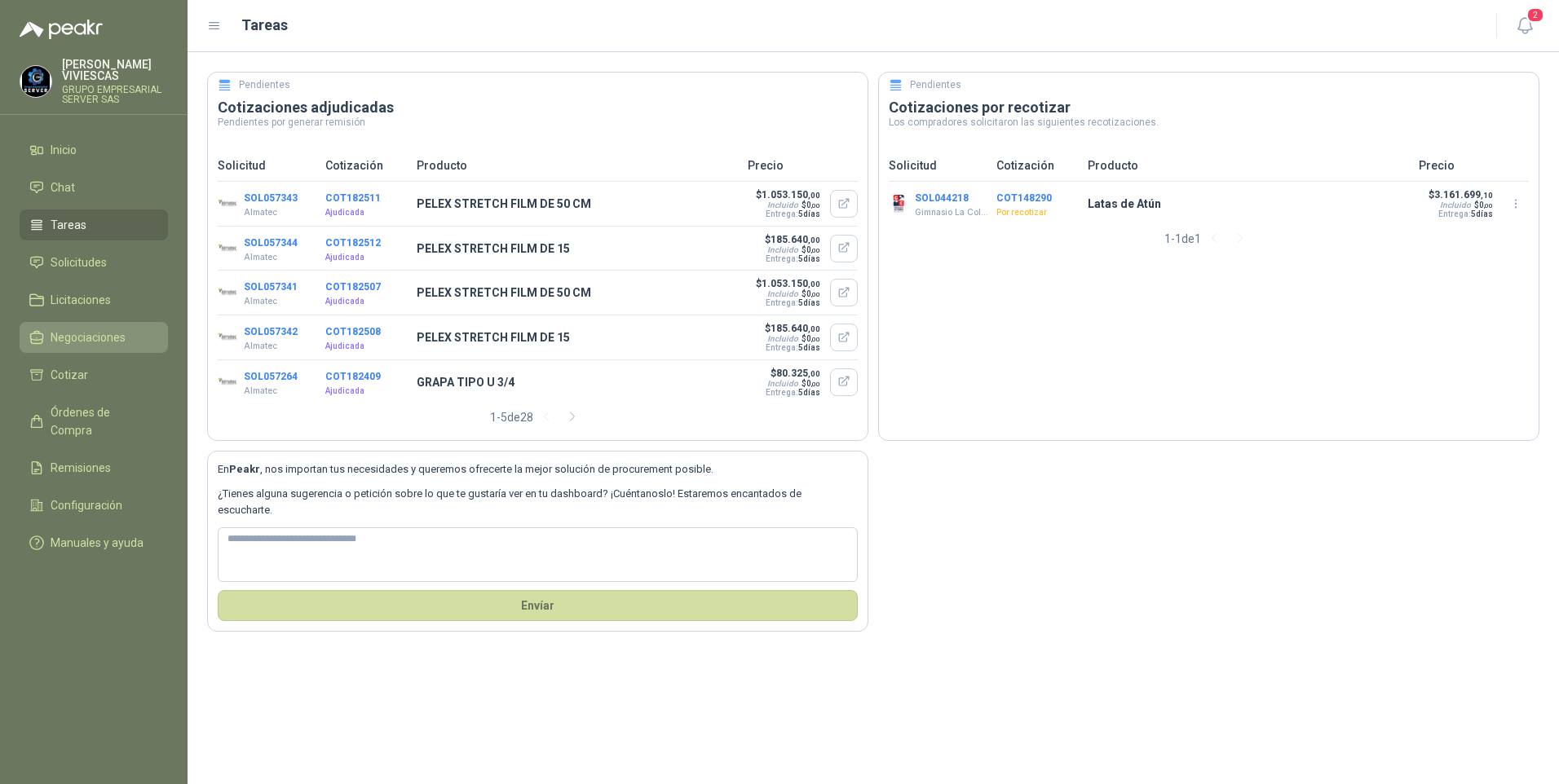
click at [79, 336] on span "Negociaciones" at bounding box center [88, 338] width 75 height 18
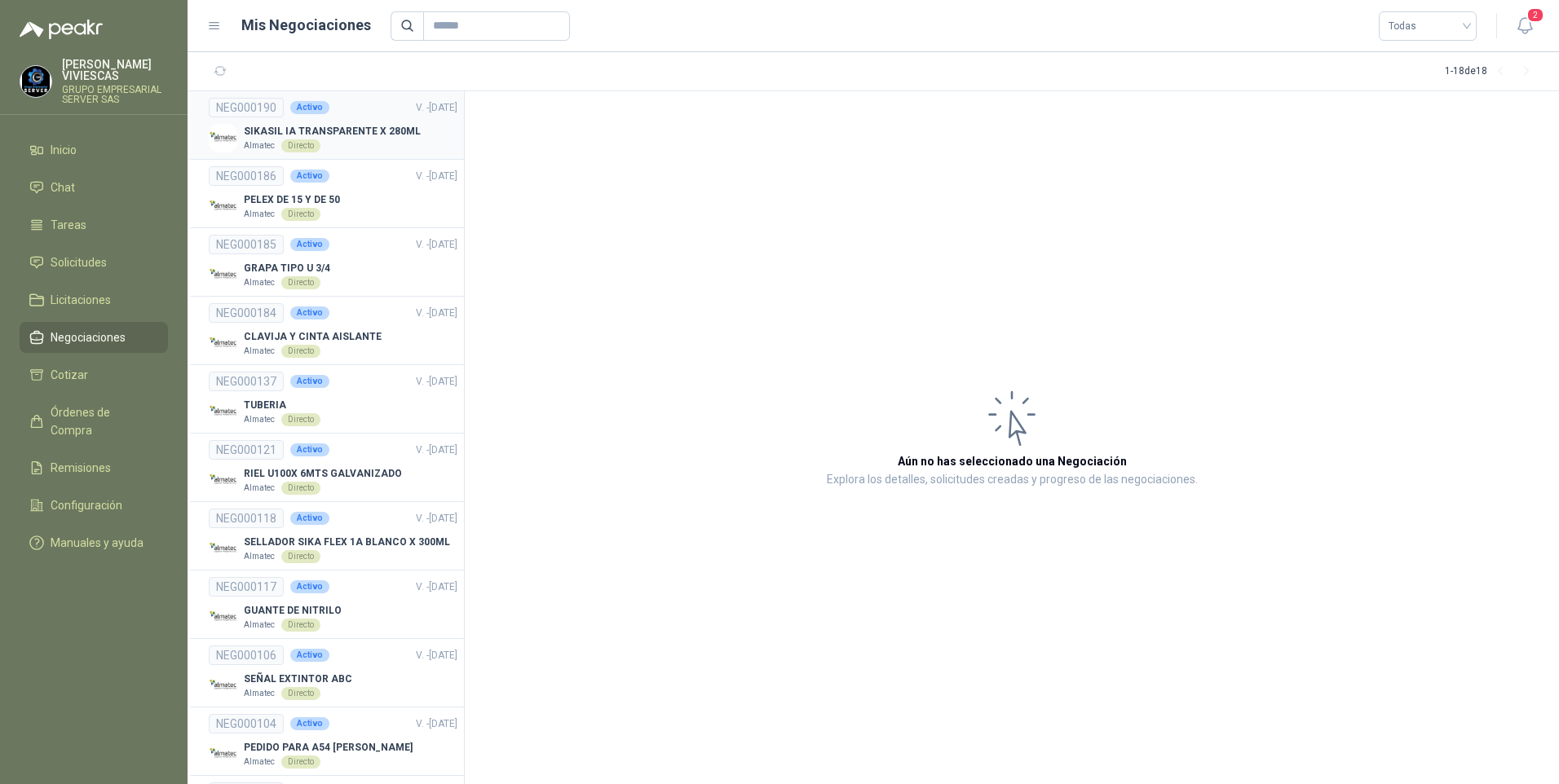
click at [355, 131] on p "SIKASIL IA TRANSPARENTE X 280ML" at bounding box center [332, 131] width 177 height 15
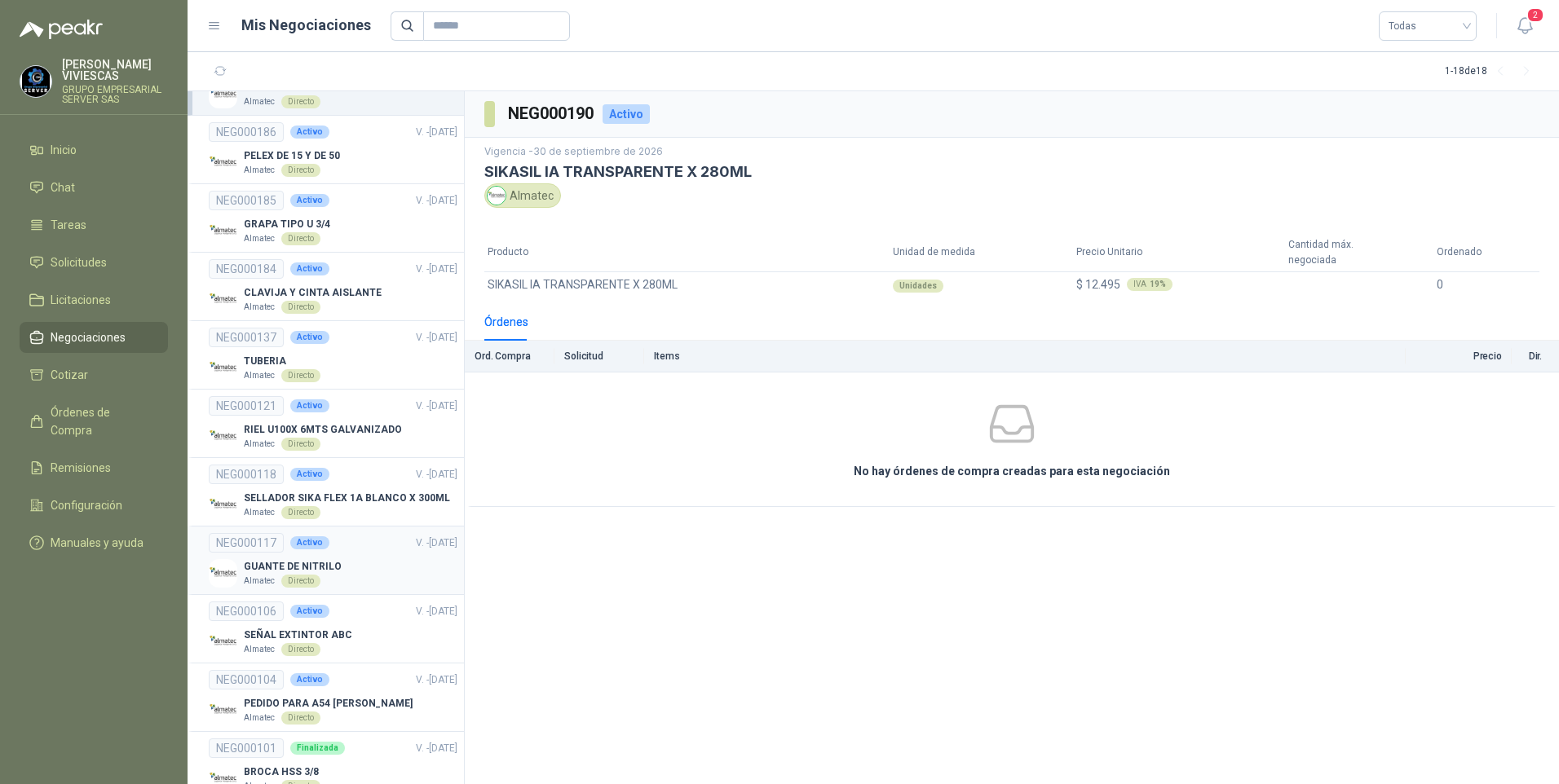
scroll to position [163, 0]
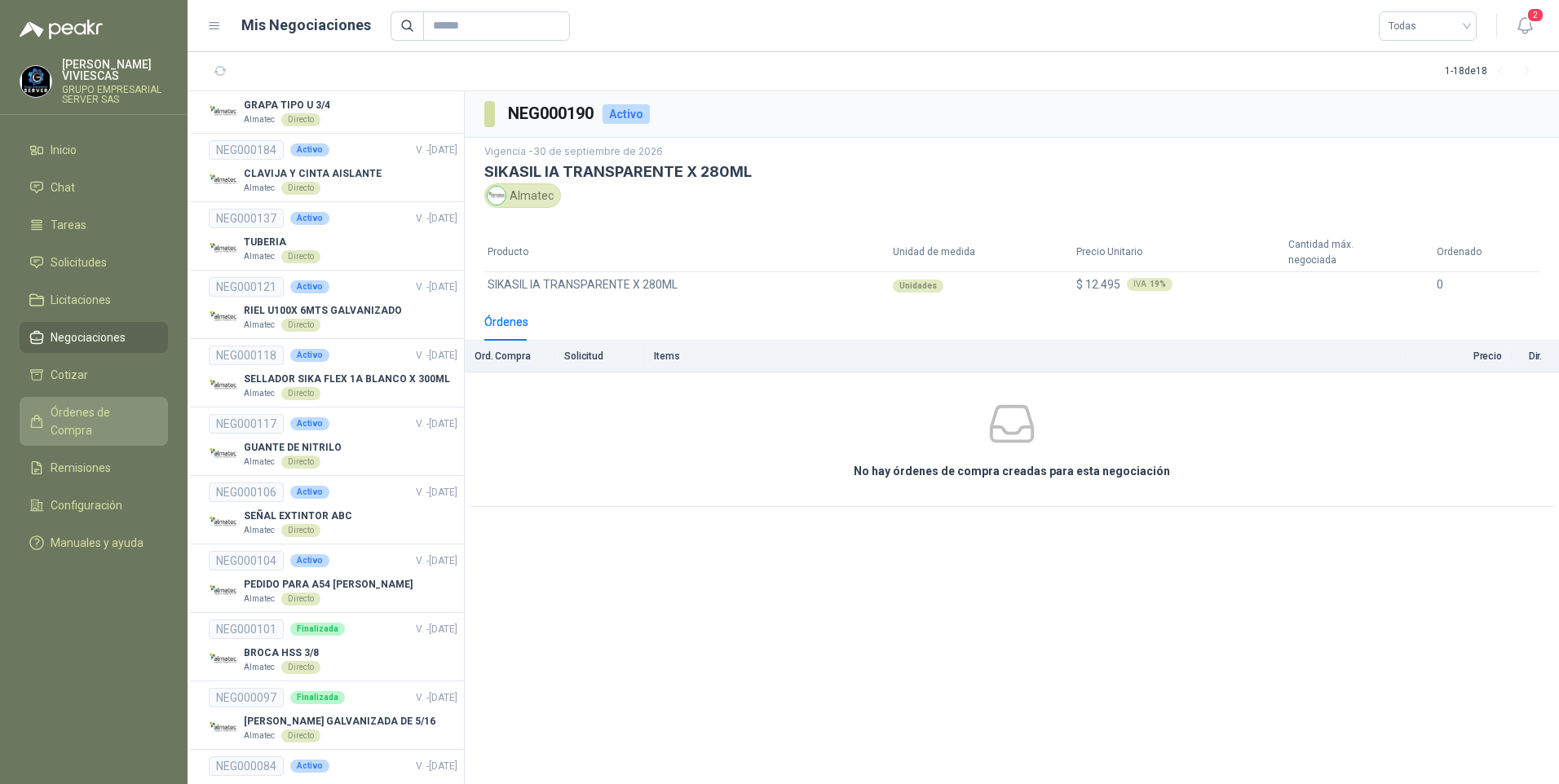
click at [85, 427] on link "Órdenes de Compra" at bounding box center [94, 421] width 148 height 49
